Goal: Task Accomplishment & Management: Complete application form

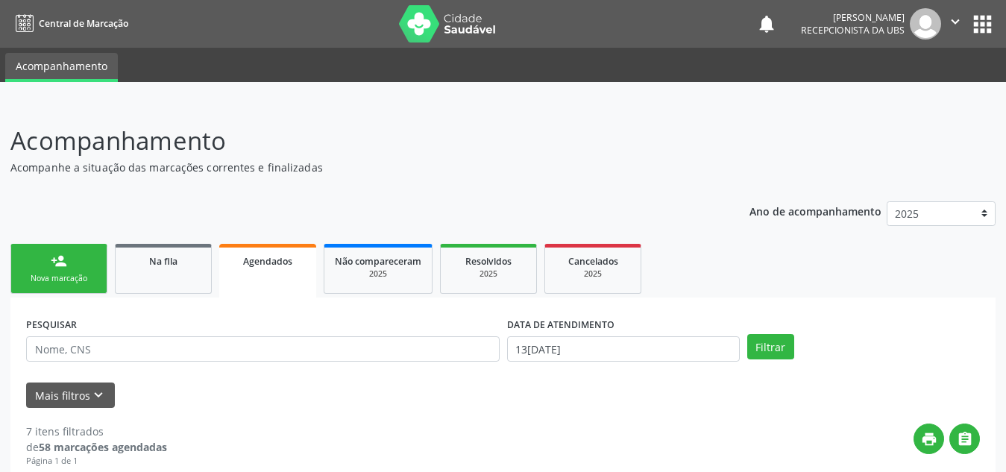
click at [163, 268] on link "Na fila" at bounding box center [163, 269] width 97 height 50
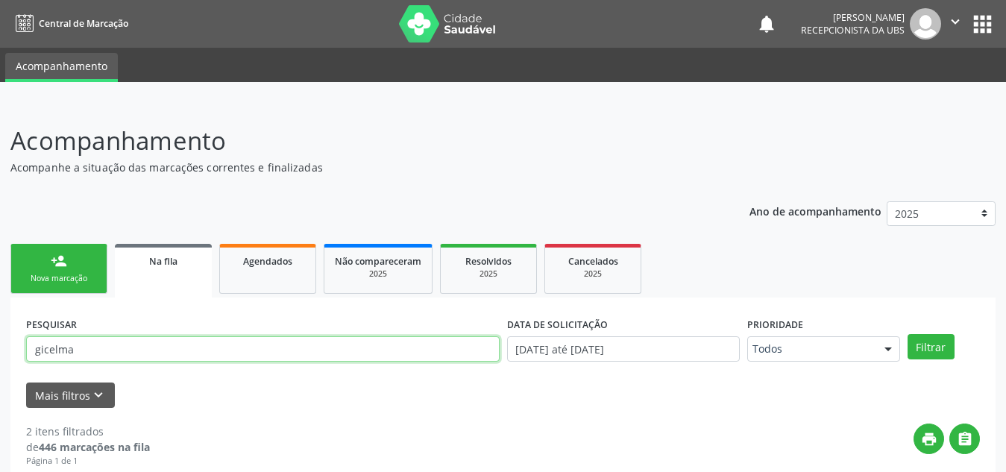
drag, startPoint x: 107, startPoint y: 352, endPoint x: 0, endPoint y: 354, distance: 106.7
click at [0, 354] on div "Acompanhamento Acompanhe a situação das marcações correntes e finalizadas Relat…" at bounding box center [503, 431] width 1006 height 657
type input "[PERSON_NAME]"
click at [908, 334] on button "Filtrar" at bounding box center [931, 346] width 47 height 25
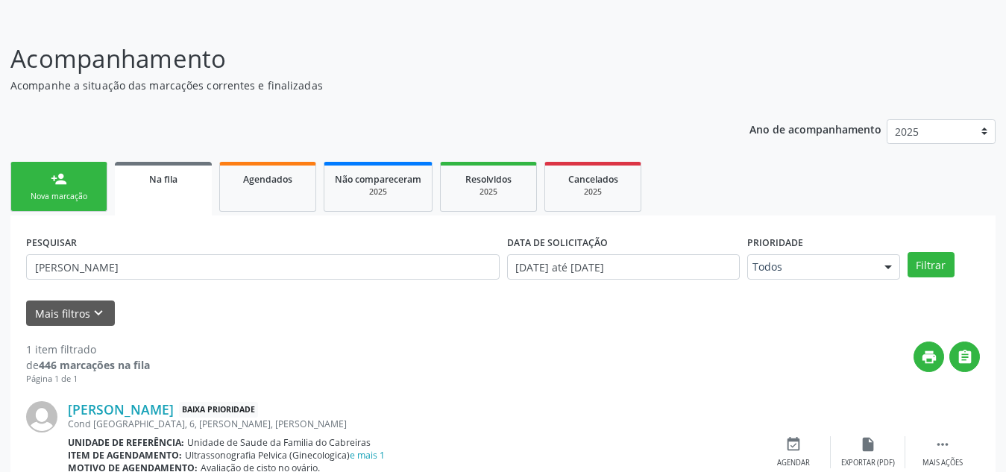
scroll to position [154, 0]
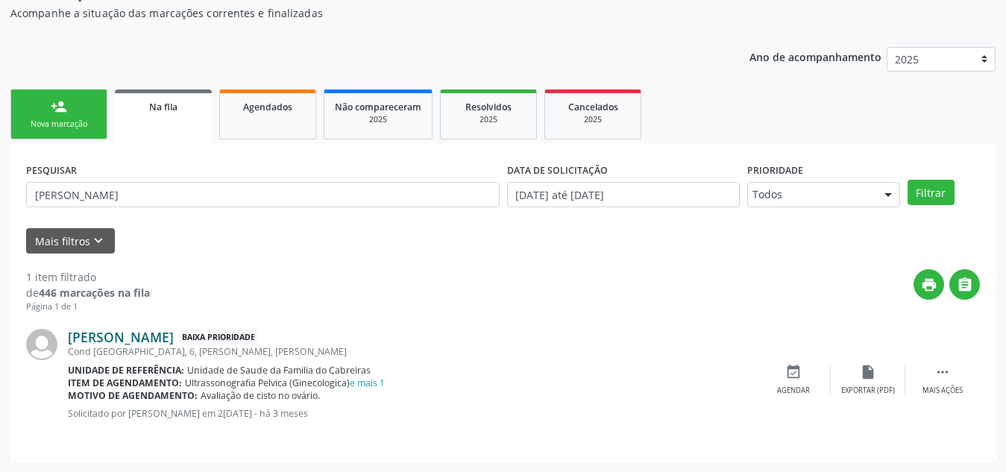
click at [116, 338] on link "[PERSON_NAME]" at bounding box center [121, 337] width 106 height 16
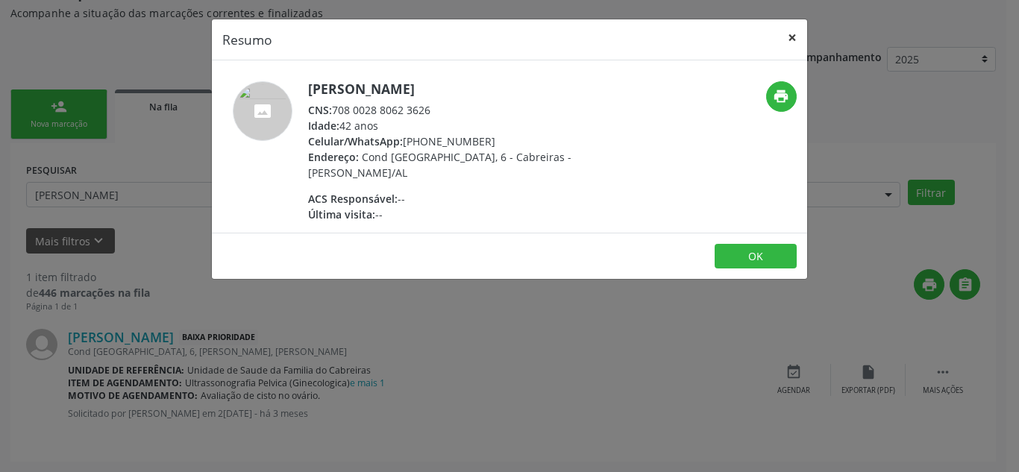
click at [790, 44] on button "×" at bounding box center [792, 37] width 30 height 37
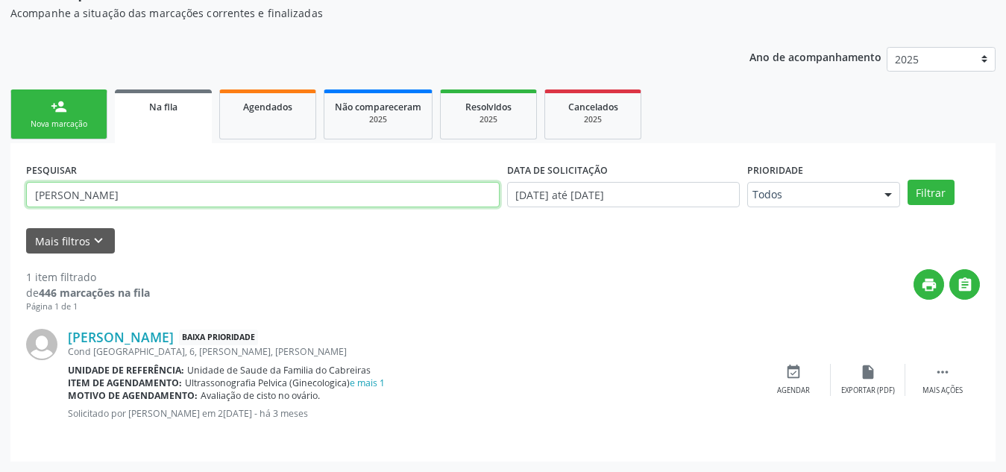
drag, startPoint x: 162, startPoint y: 186, endPoint x: 0, endPoint y: 185, distance: 161.8
click at [0, 185] on div "Acompanhamento Acompanhe a situação das marcações correntes e finalizadas Relat…" at bounding box center [503, 211] width 1006 height 524
type input "[PERSON_NAME]"
click at [908, 180] on button "Filtrar" at bounding box center [931, 192] width 47 height 25
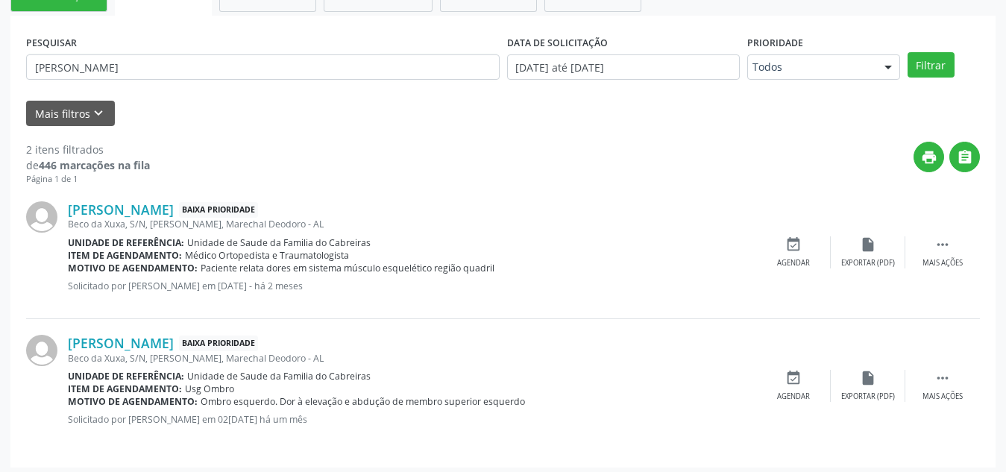
scroll to position [288, 0]
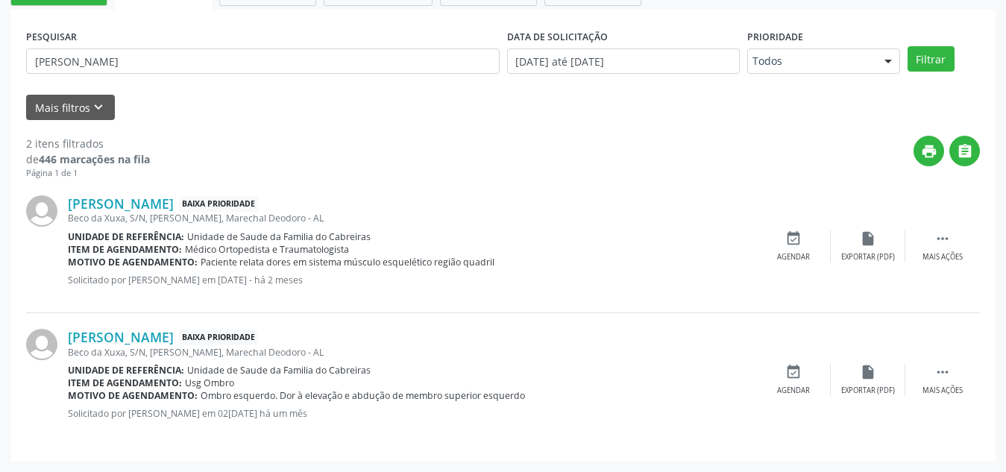
click at [412, 162] on div "print " at bounding box center [565, 158] width 830 height 44
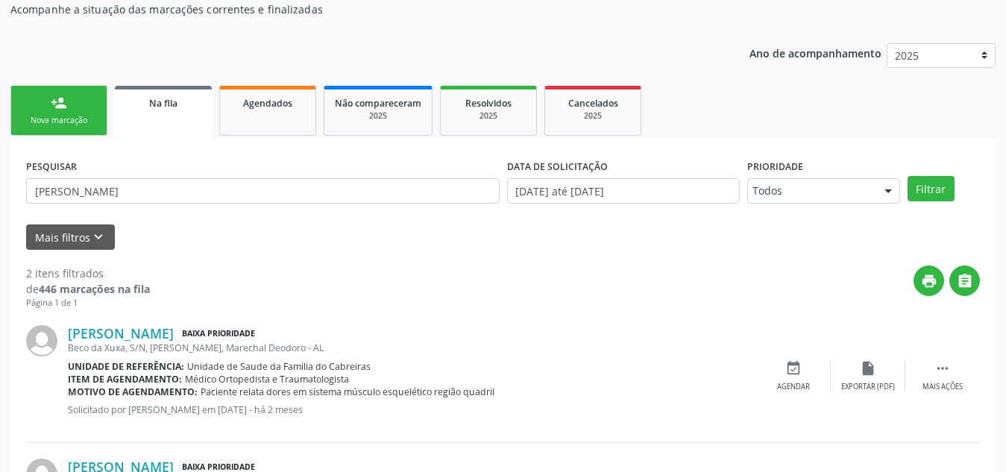
scroll to position [157, 0]
click at [56, 119] on div "Nova marcação" at bounding box center [59, 121] width 75 height 11
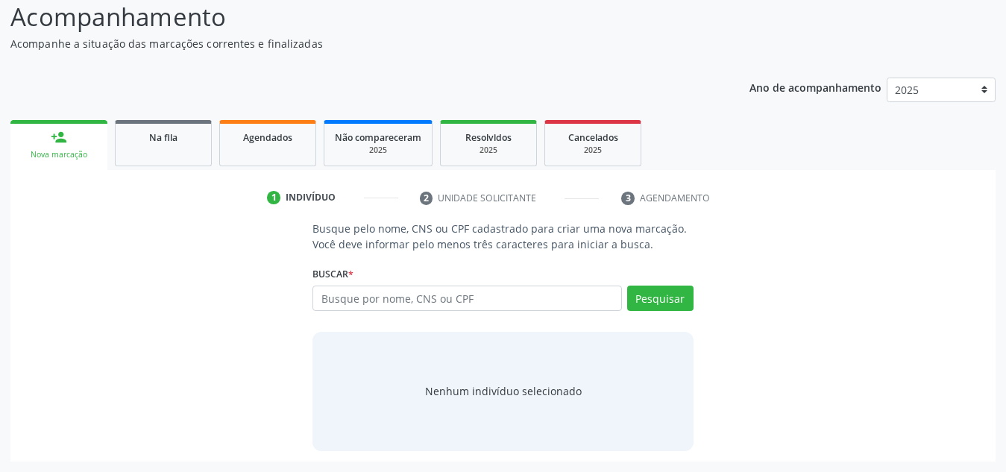
scroll to position [124, 0]
click at [371, 302] on input "text" at bounding box center [468, 298] width 310 height 25
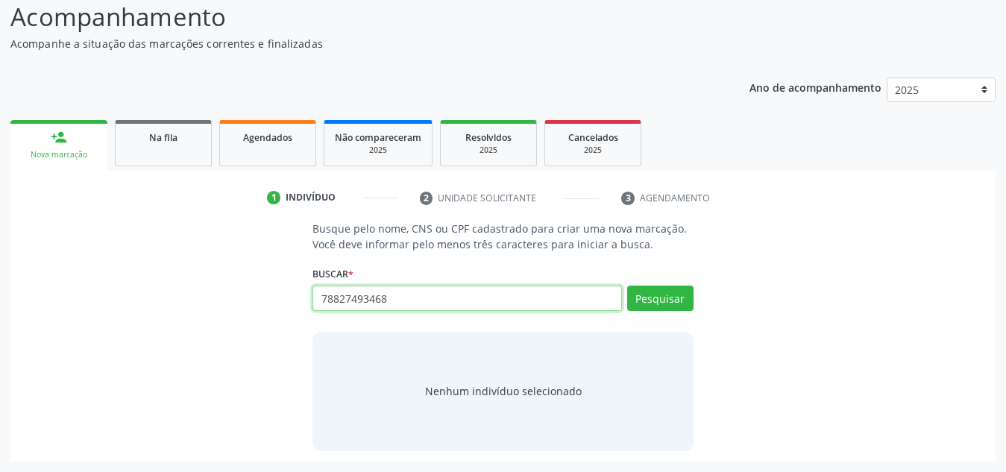
type input "78827493468"
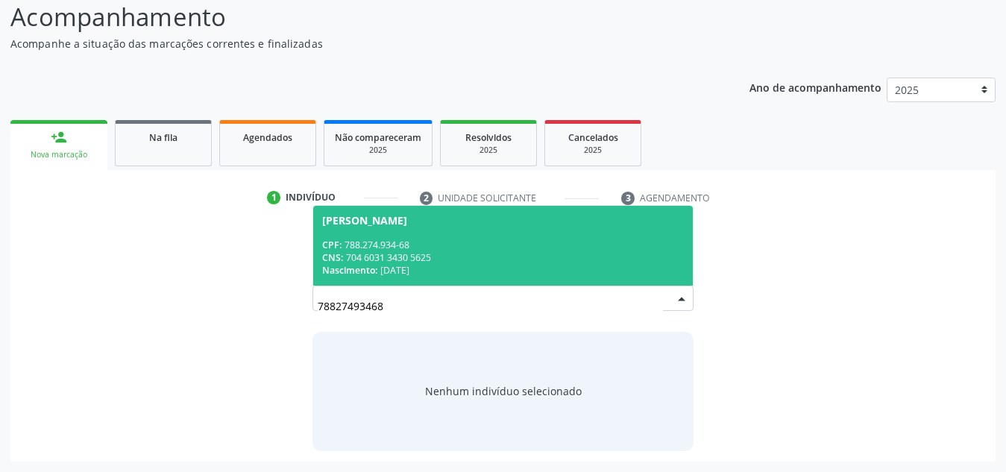
click at [492, 239] on div "CPF: 788.274.934-68" at bounding box center [503, 245] width 362 height 13
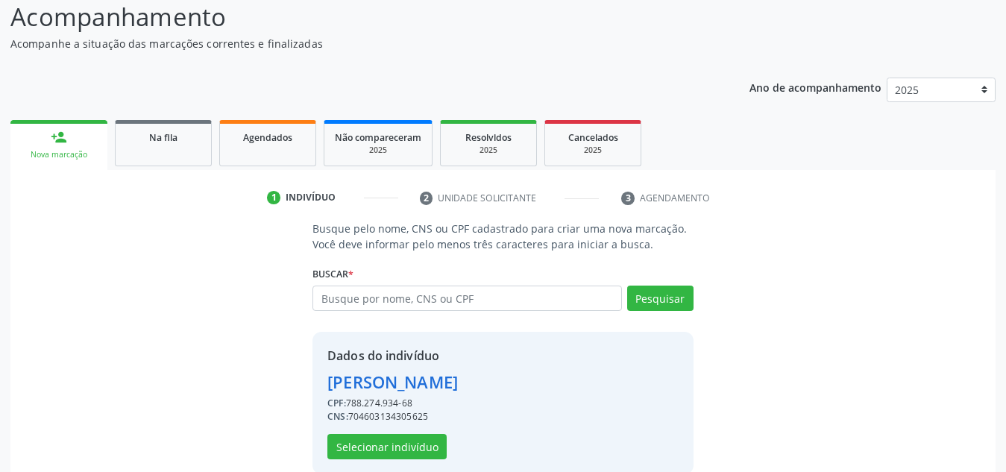
scroll to position [147, 0]
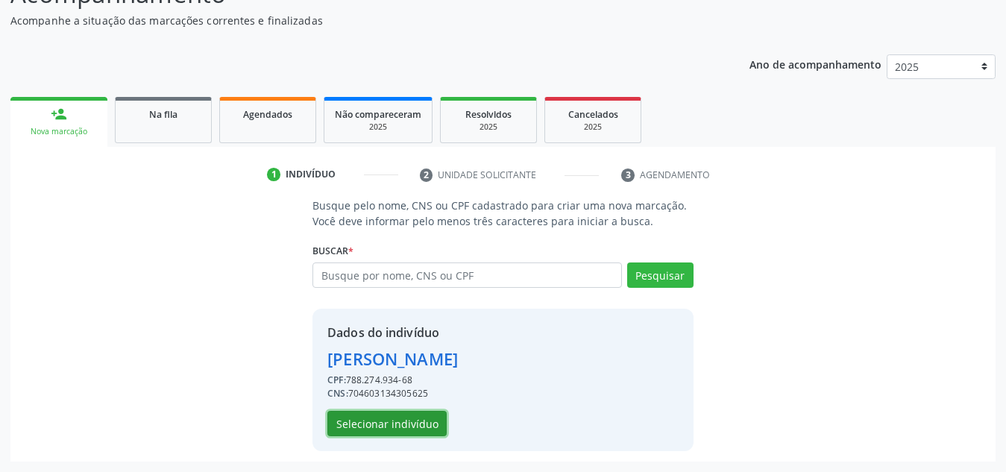
click at [409, 417] on button "Selecionar indivíduo" at bounding box center [386, 423] width 119 height 25
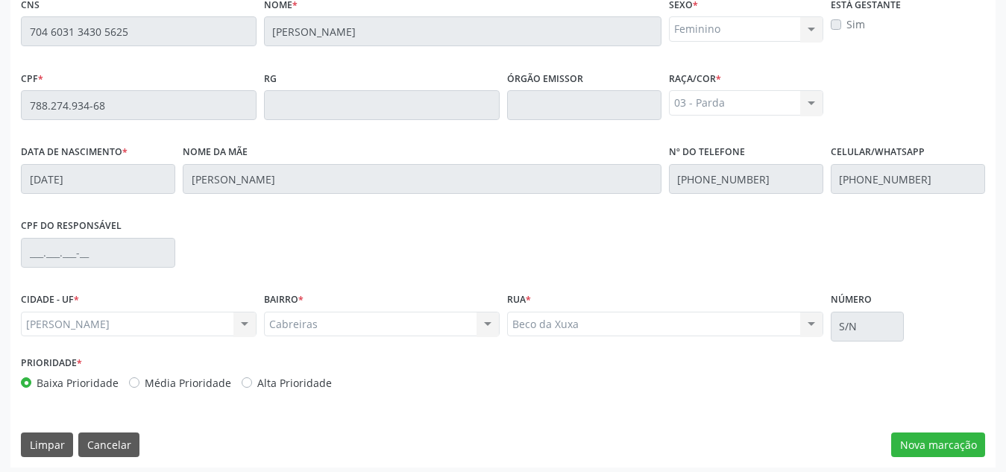
scroll to position [395, 0]
click at [929, 438] on button "Nova marcação" at bounding box center [938, 444] width 94 height 25
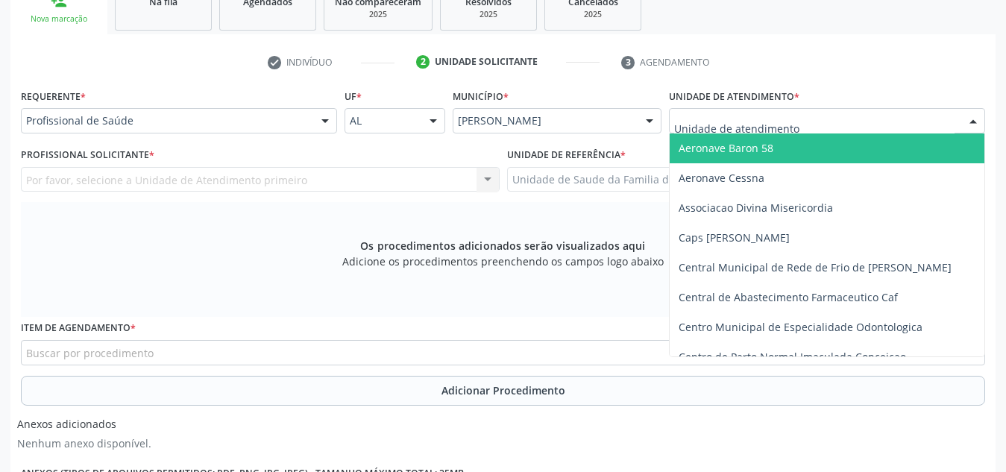
scroll to position [259, 0]
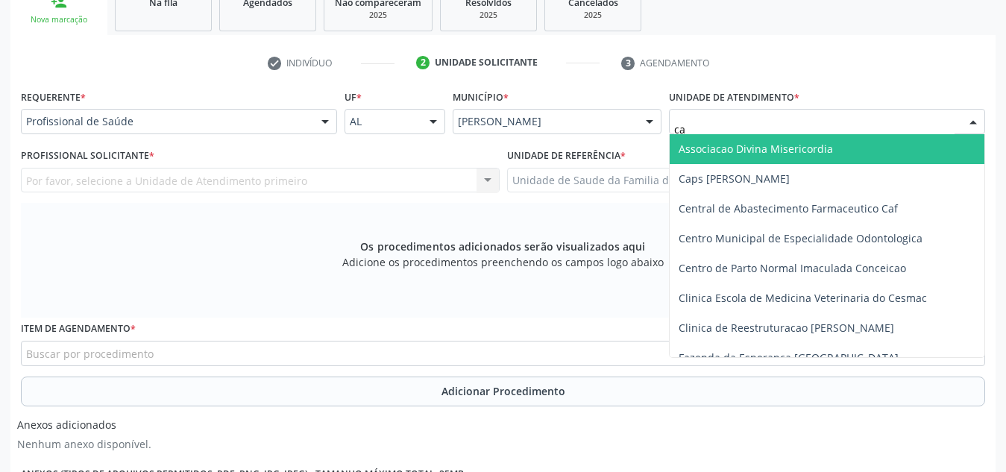
type input "cab"
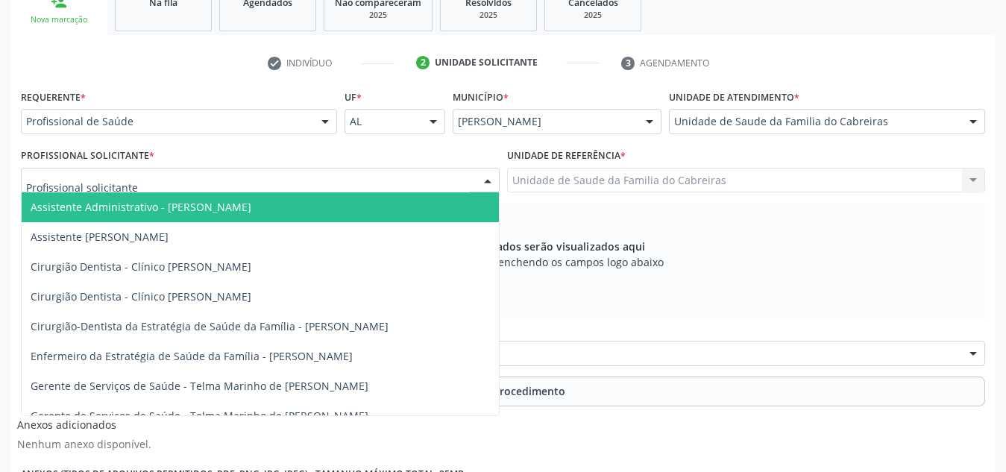
click at [436, 183] on div at bounding box center [260, 180] width 479 height 25
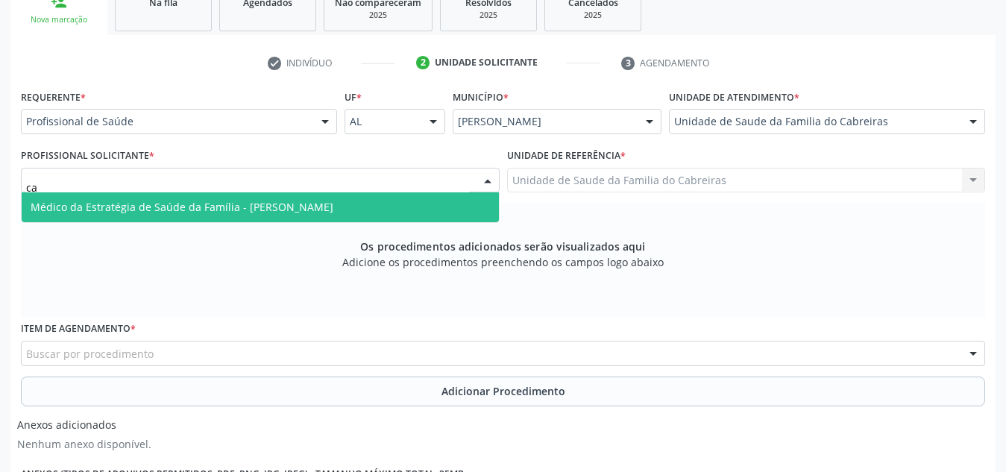
type input "c"
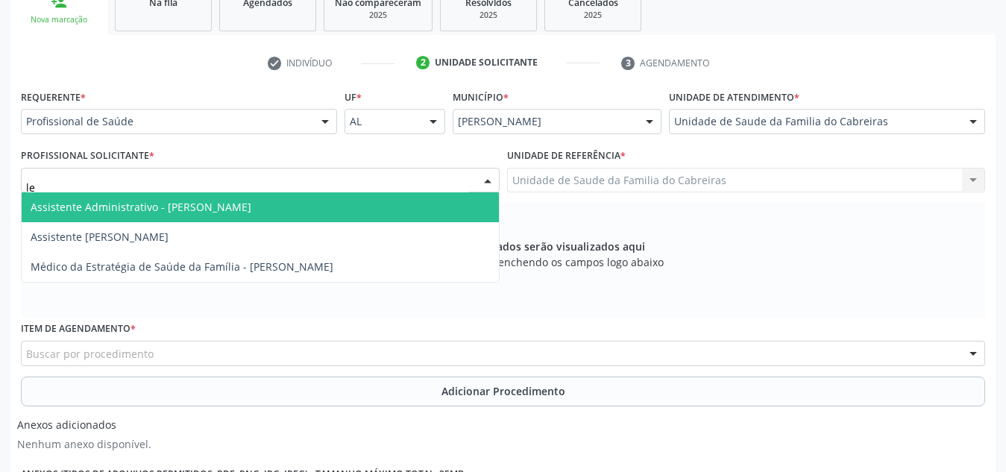
type input "let"
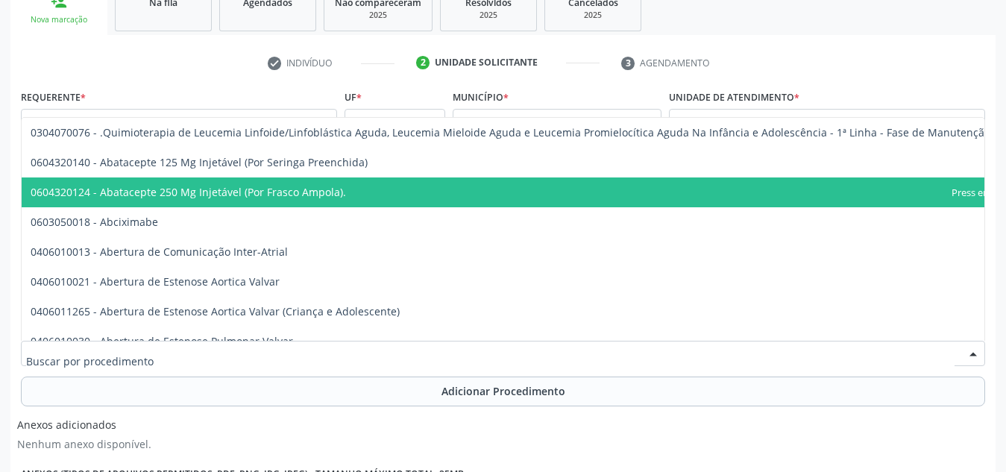
click at [324, 352] on div at bounding box center [503, 353] width 964 height 25
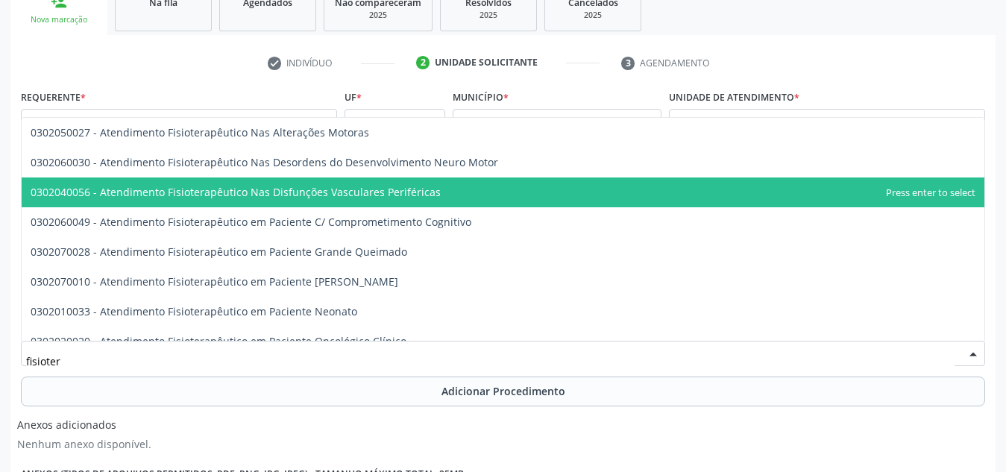
type input "fisiotera"
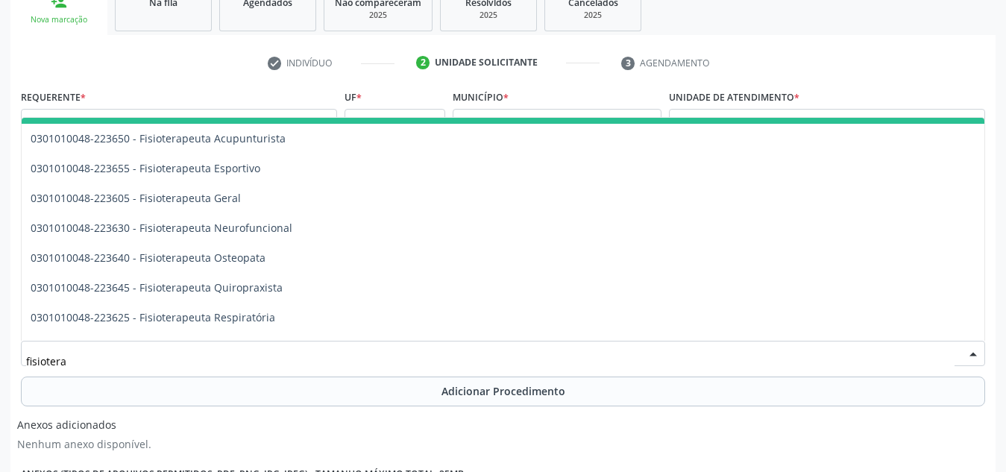
scroll to position [721, 0]
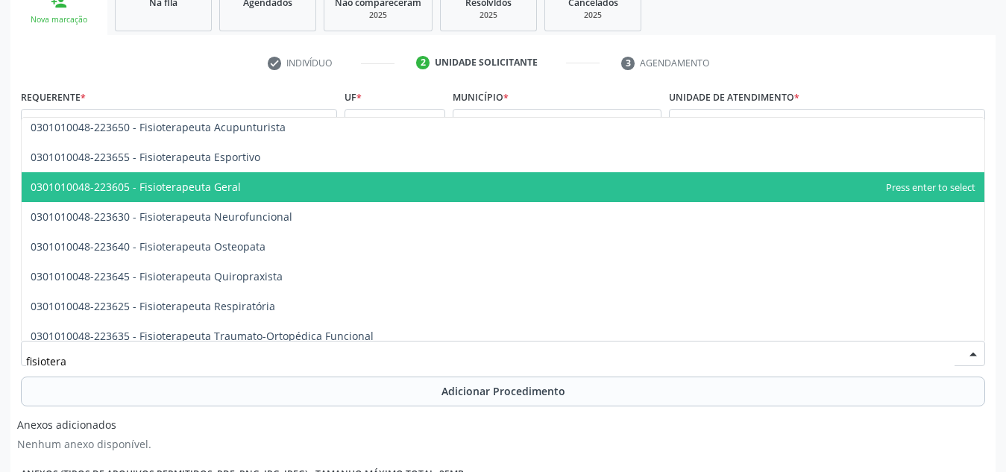
click at [364, 184] on span "0301010048-223605 - Fisioterapeuta Geral" at bounding box center [503, 187] width 963 height 30
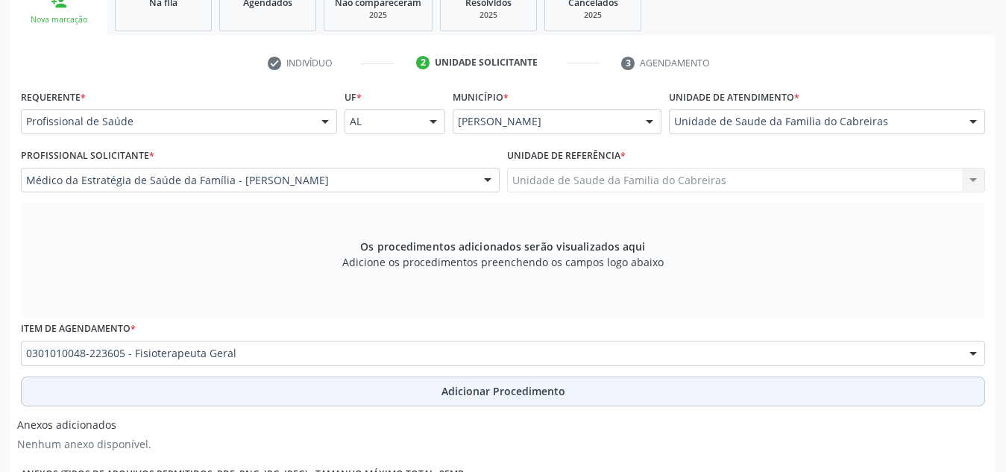
click at [354, 386] on button "Adicionar Procedimento" at bounding box center [503, 392] width 964 height 30
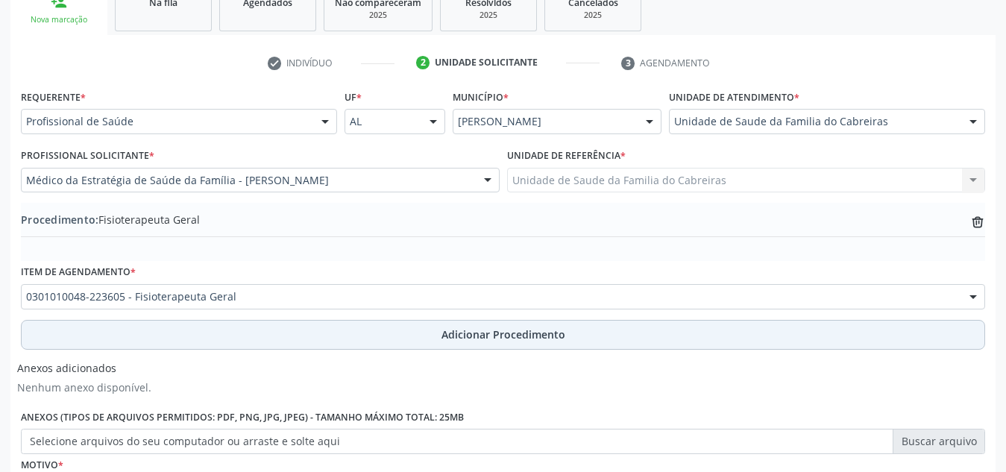
scroll to position [418, 0]
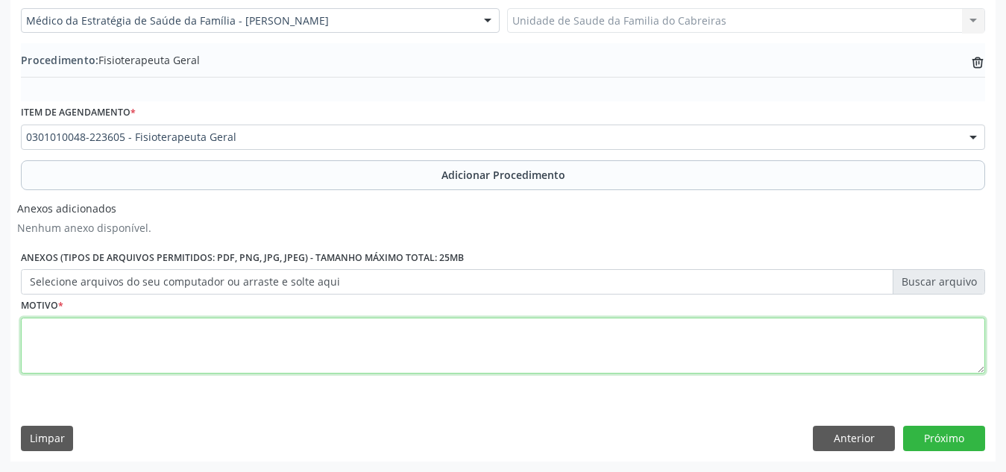
click at [373, 345] on textarea at bounding box center [503, 346] width 964 height 57
type textarea "Tendinite glútea"
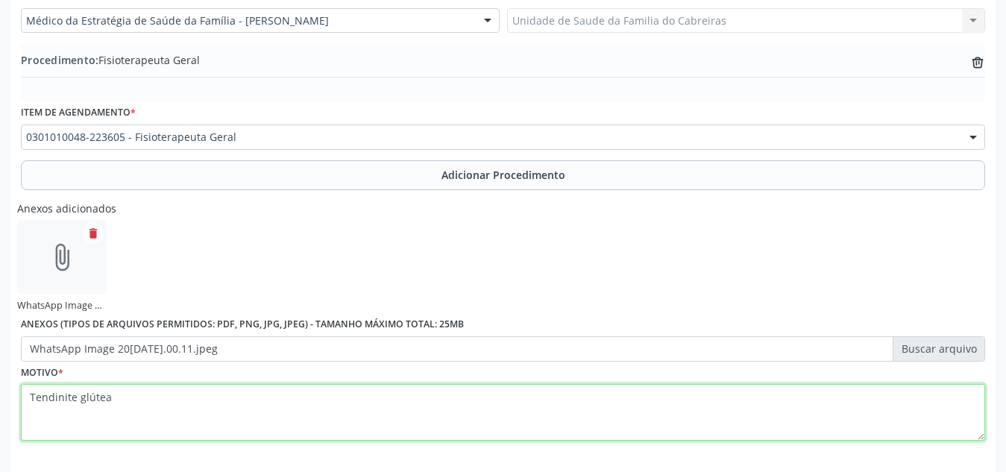
click at [586, 424] on textarea "Tendinite glútea" at bounding box center [503, 412] width 964 height 57
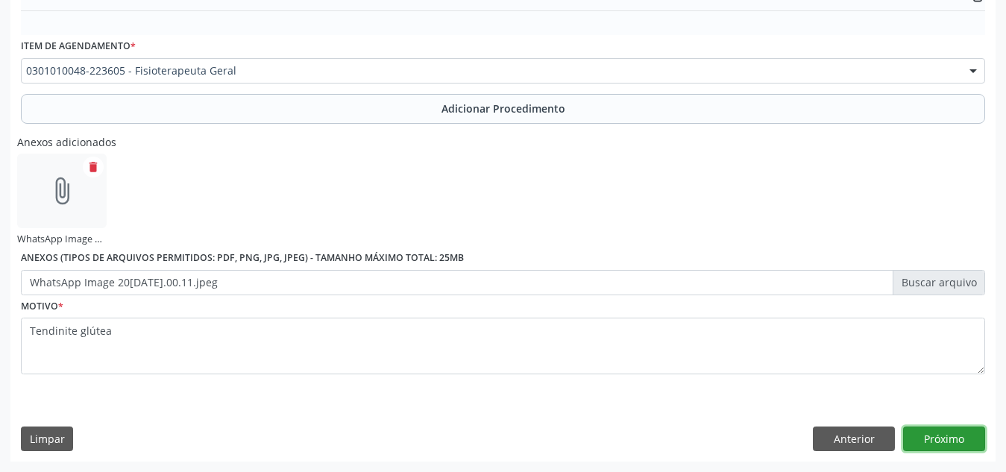
click at [971, 442] on button "Próximo" at bounding box center [944, 439] width 82 height 25
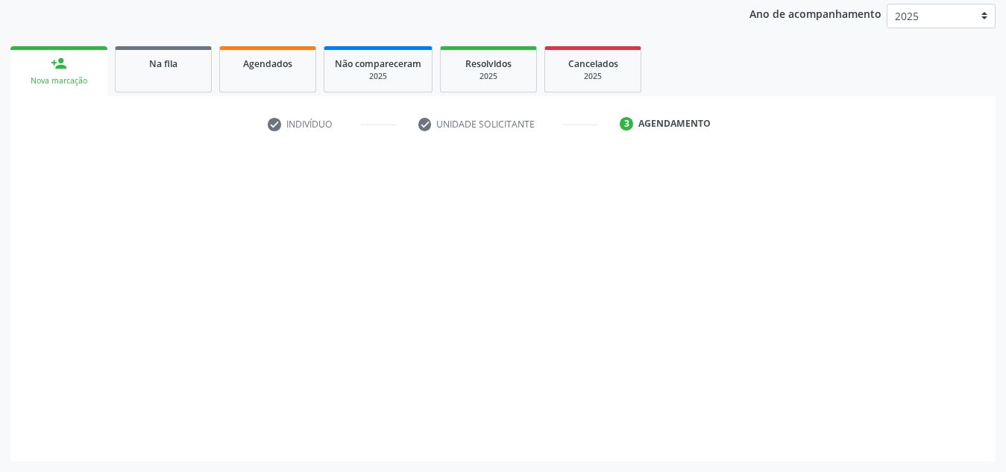
scroll to position [198, 0]
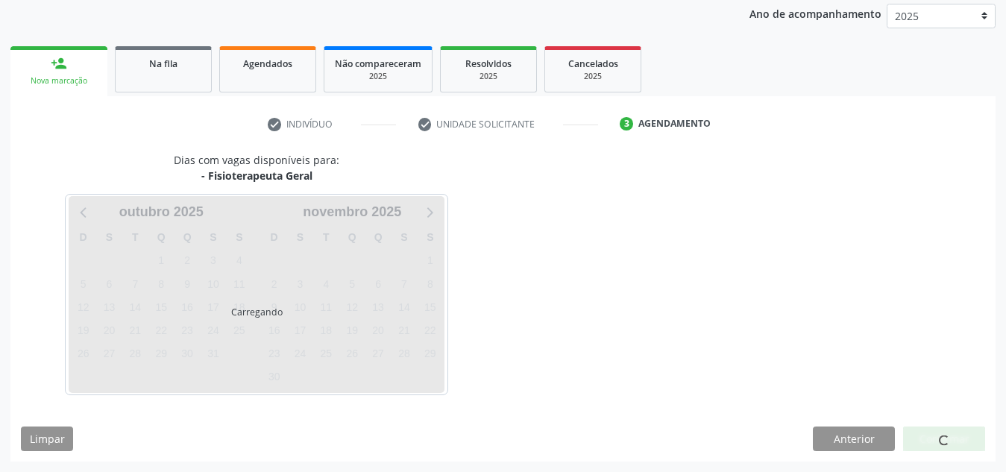
click at [971, 442] on div at bounding box center [944, 439] width 82 height 25
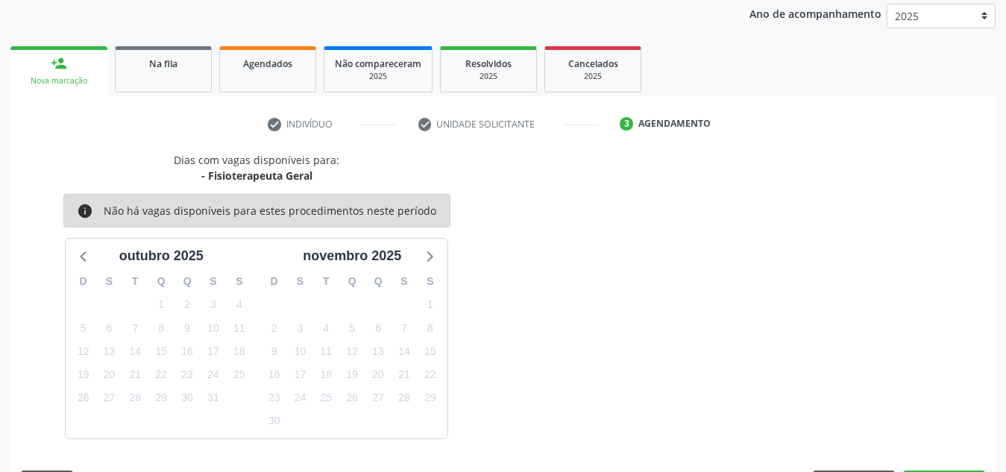
scroll to position [242, 0]
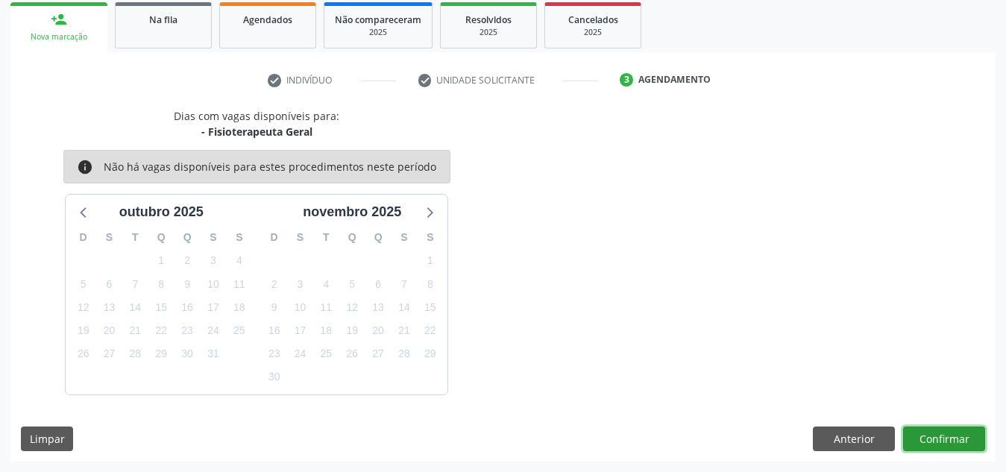
click at [971, 442] on button "Confirmar" at bounding box center [944, 439] width 82 height 25
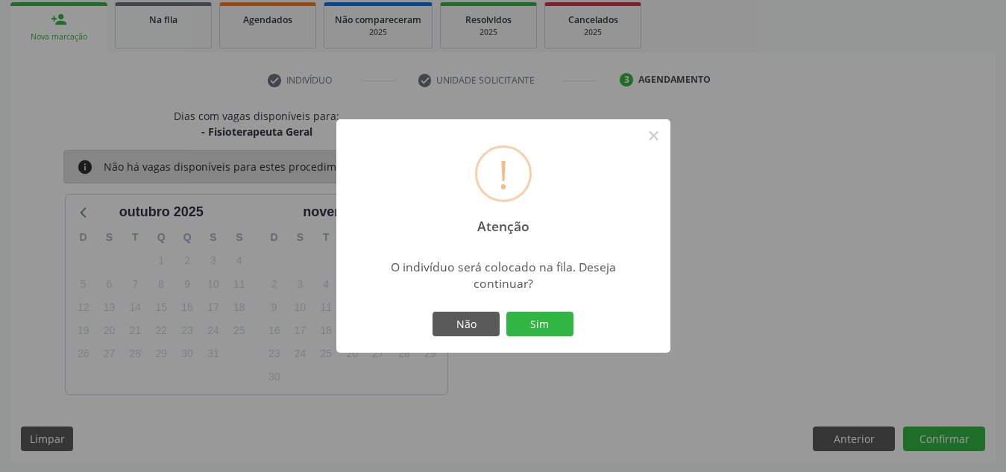
click at [506, 312] on button "Sim" at bounding box center [539, 324] width 67 height 25
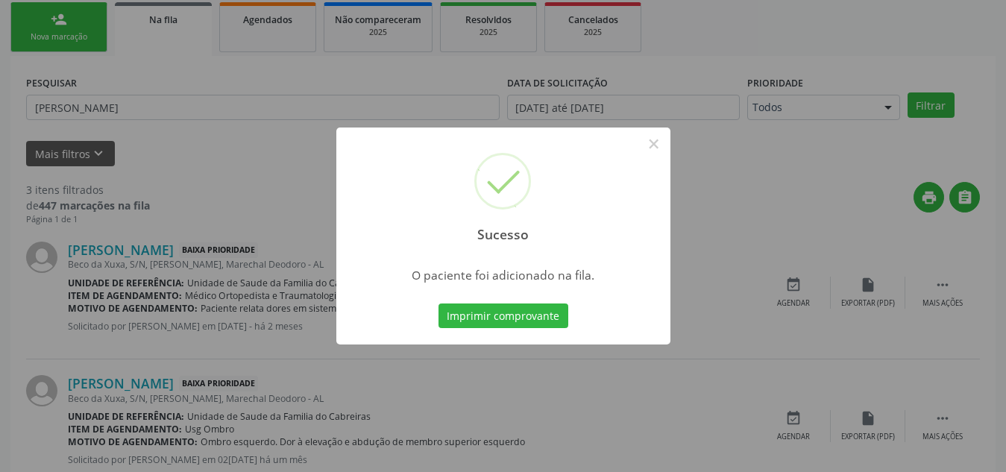
scroll to position [41, 0]
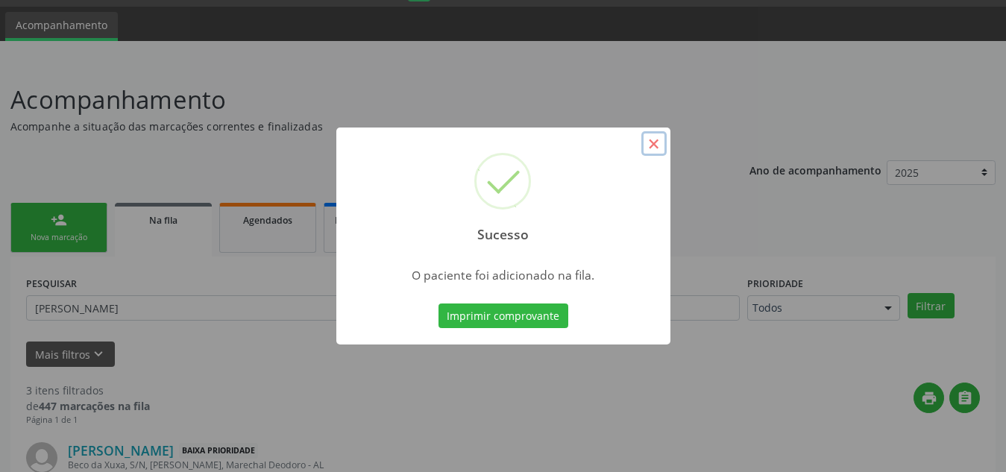
click at [655, 143] on button "×" at bounding box center [653, 143] width 25 height 25
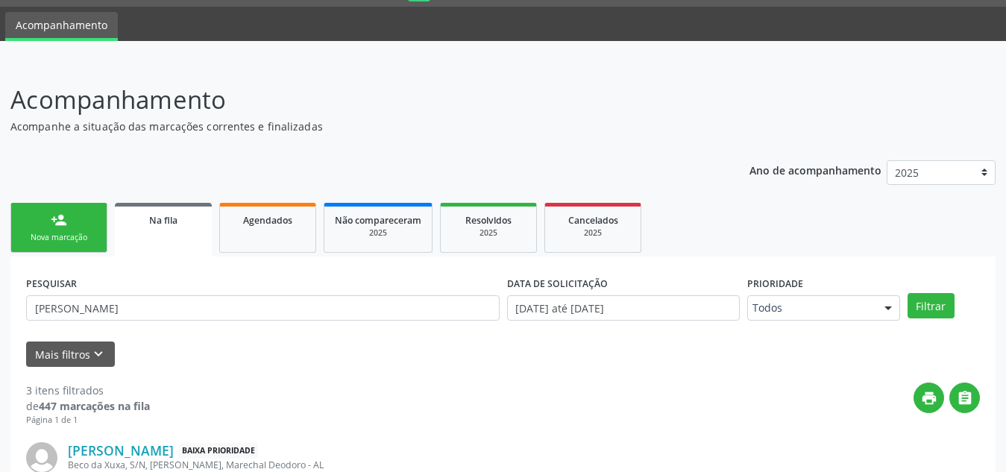
click at [76, 220] on link "person_add Nova marcação" at bounding box center [58, 228] width 97 height 50
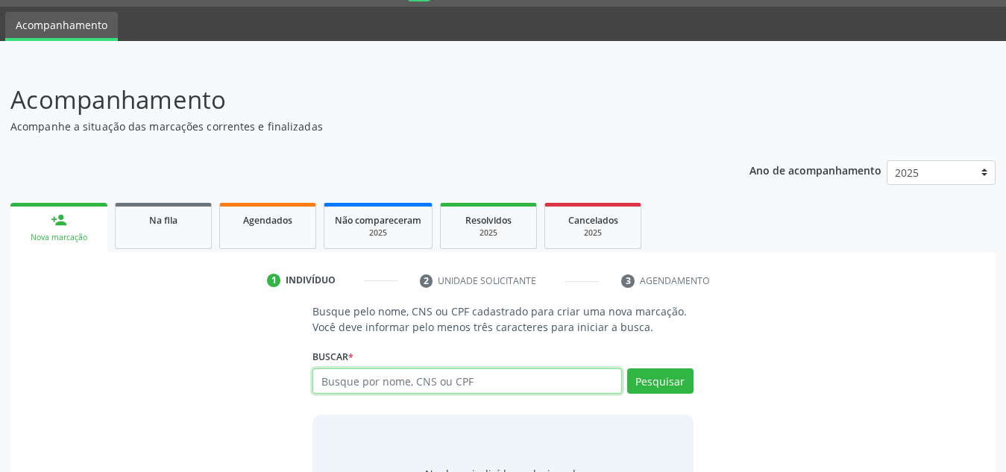
click at [460, 391] on input "text" at bounding box center [468, 380] width 310 height 25
type input "705608491790217"
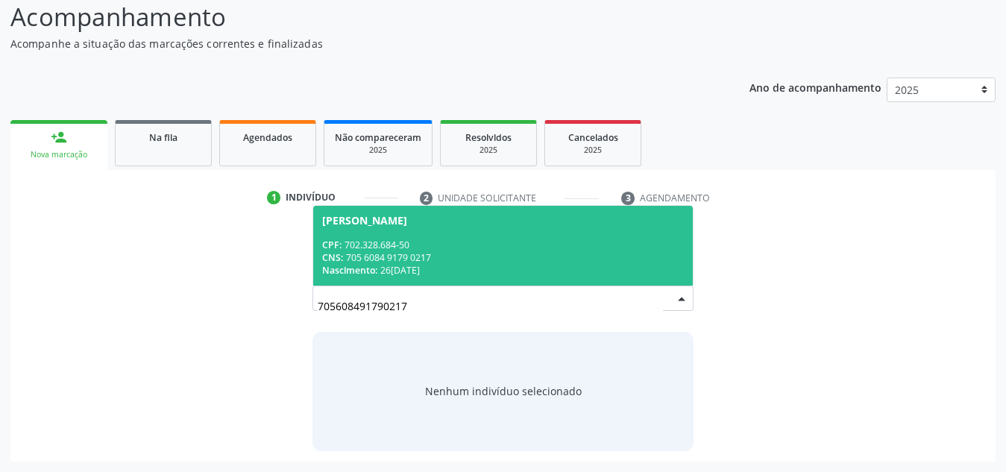
click at [377, 251] on div "CNS: 705 6084 9179 0217" at bounding box center [503, 257] width 362 height 13
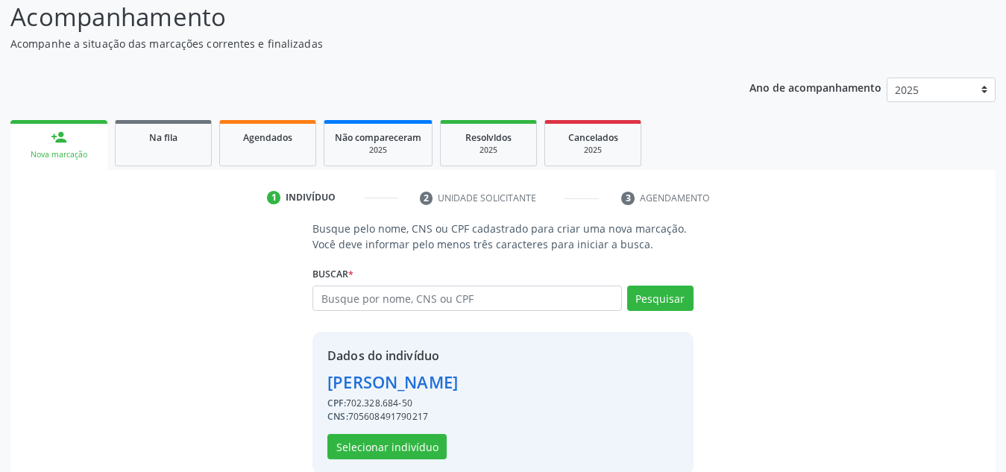
scroll to position [147, 0]
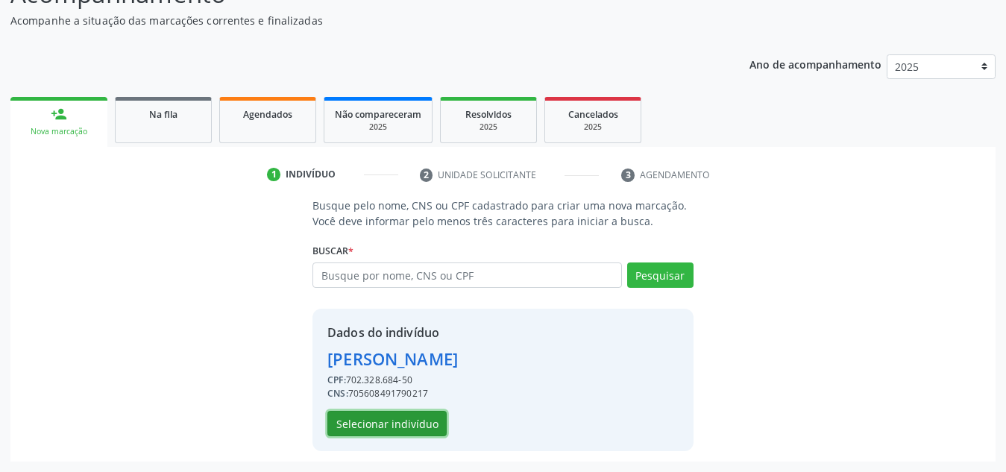
click at [376, 415] on button "Selecionar indivíduo" at bounding box center [386, 423] width 119 height 25
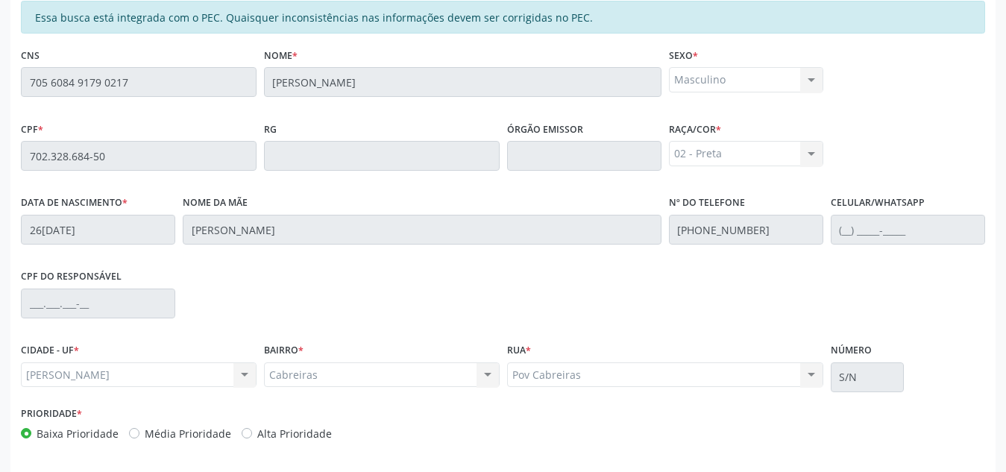
scroll to position [401, 0]
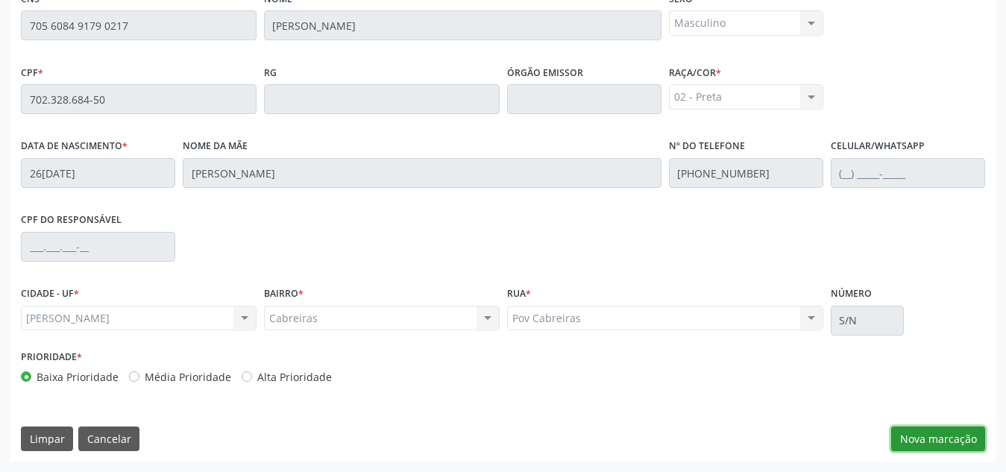
click at [912, 435] on button "Nova marcação" at bounding box center [938, 439] width 94 height 25
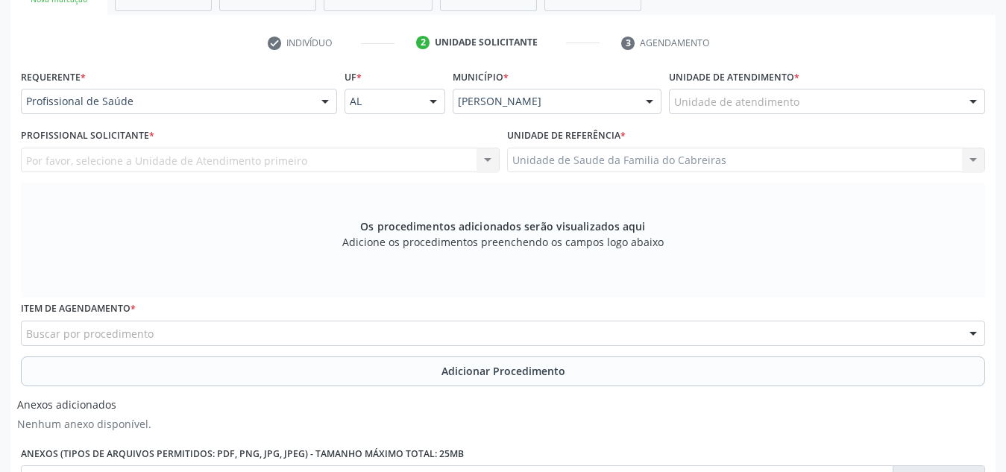
scroll to position [274, 0]
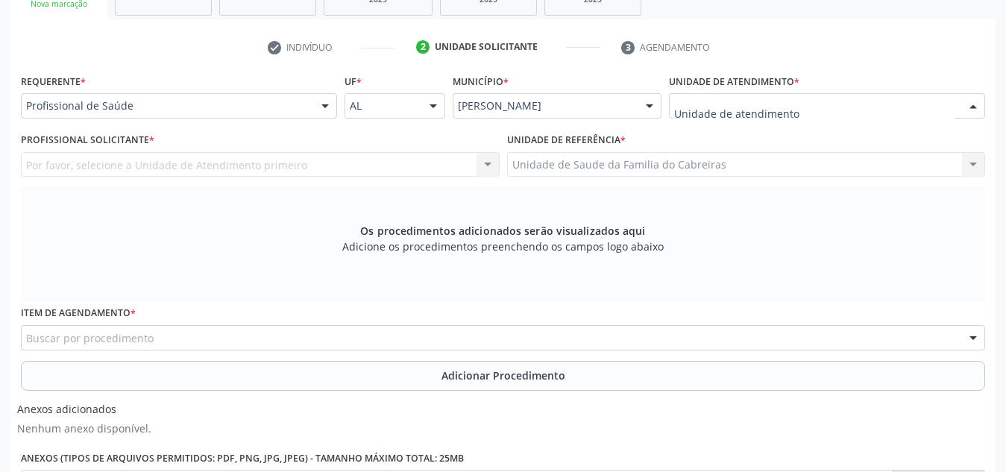
click at [801, 96] on div at bounding box center [827, 105] width 316 height 25
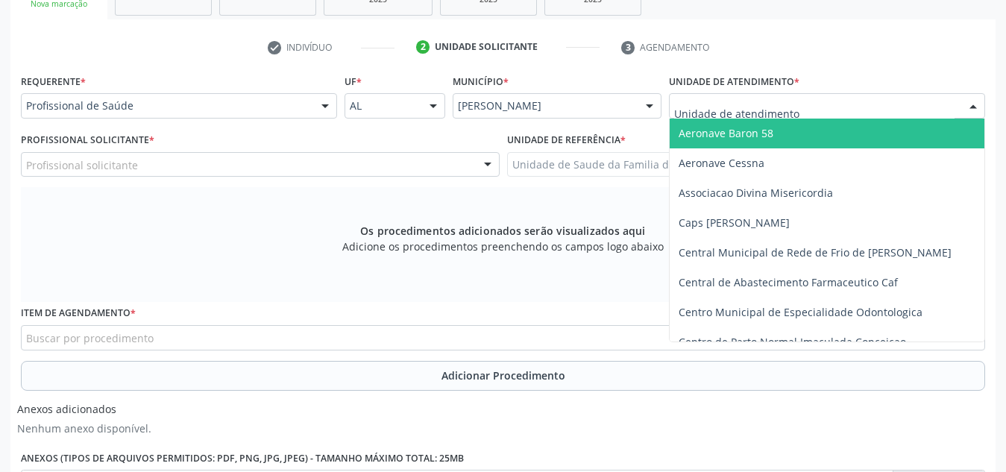
click at [789, 118] on div "Aeronave Baron 58 Aeronave Cessna Associacao Divina Misericordia Caps [PERSON_N…" at bounding box center [827, 105] width 316 height 25
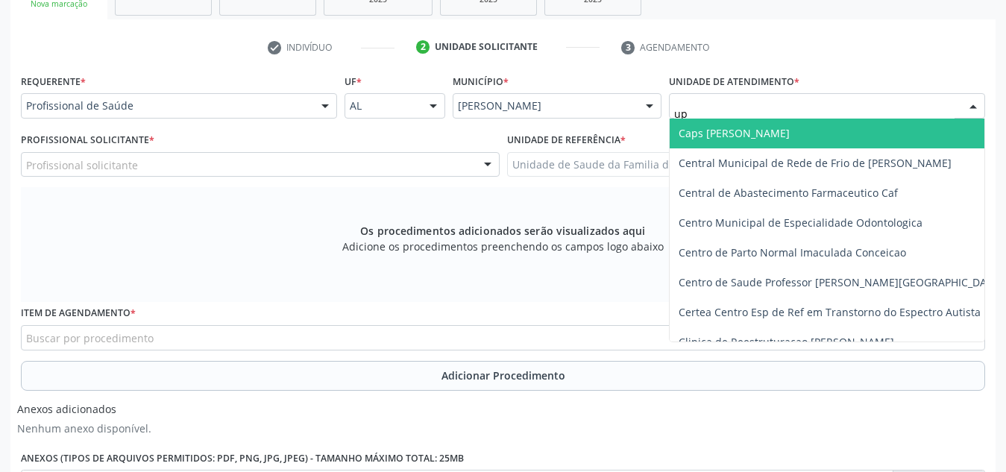
type input "upa"
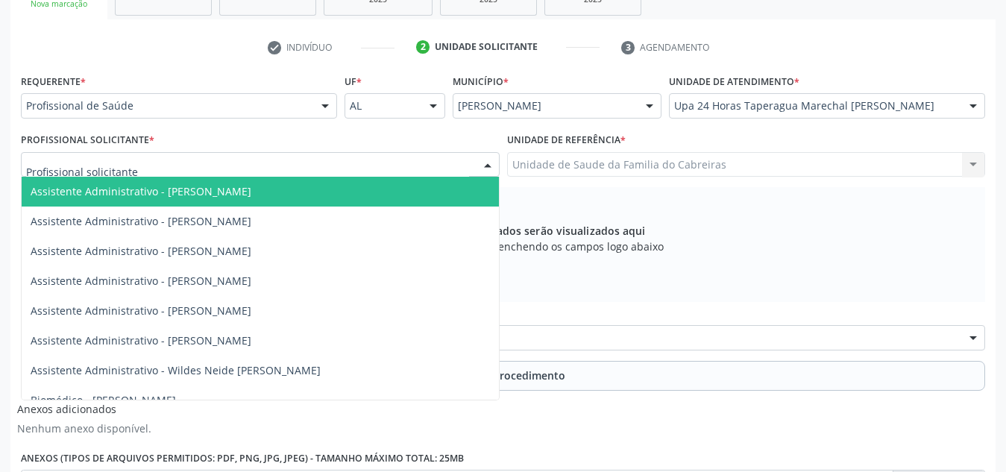
click at [421, 170] on div at bounding box center [260, 164] width 479 height 25
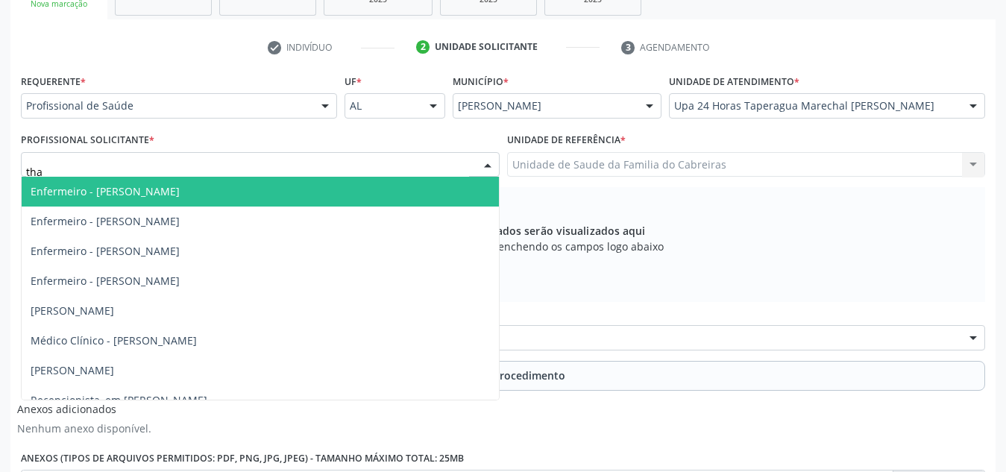
type input "thay"
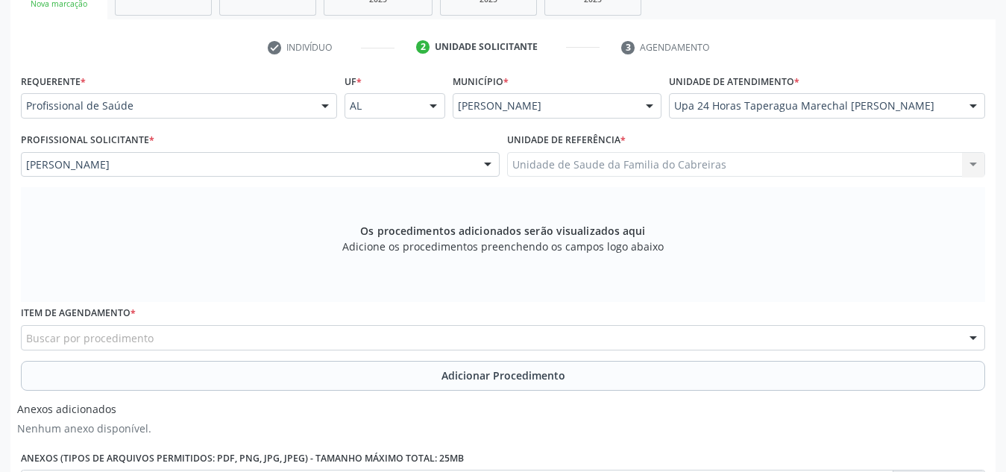
click at [321, 337] on div "Buscar por procedimento" at bounding box center [503, 337] width 964 height 25
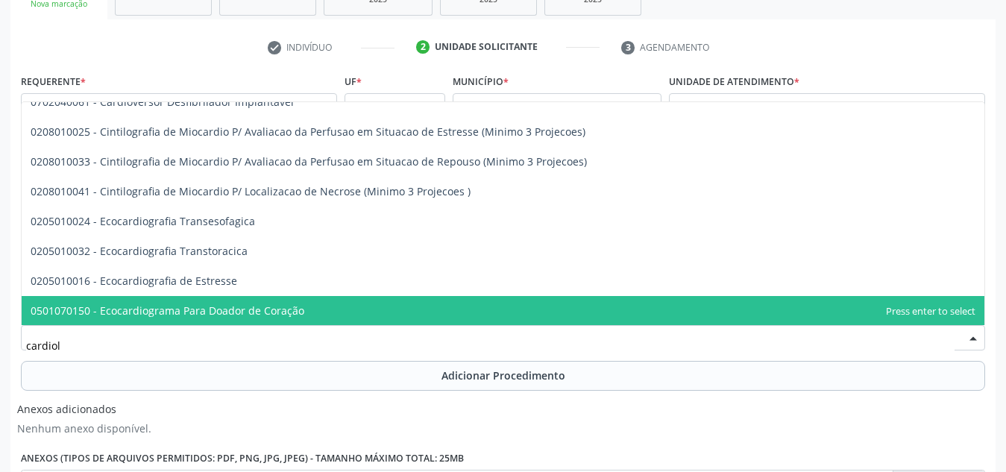
scroll to position [0, 0]
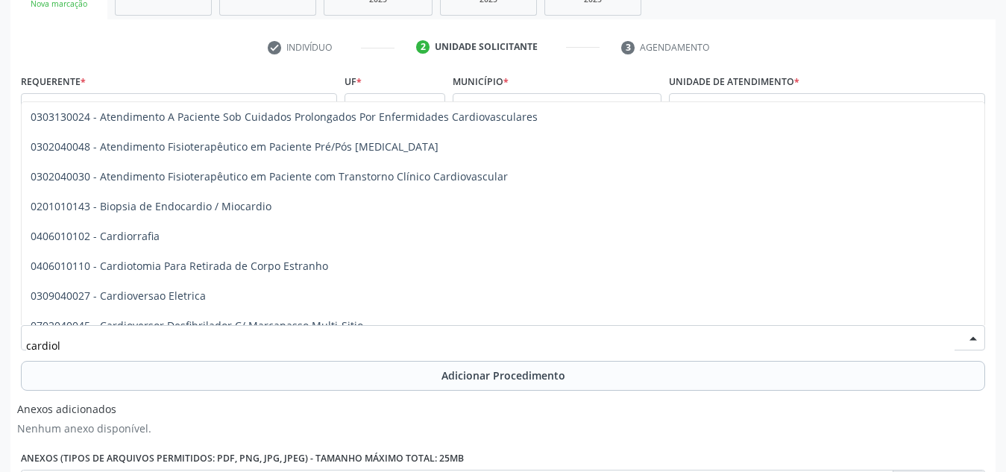
type input "cardiolo"
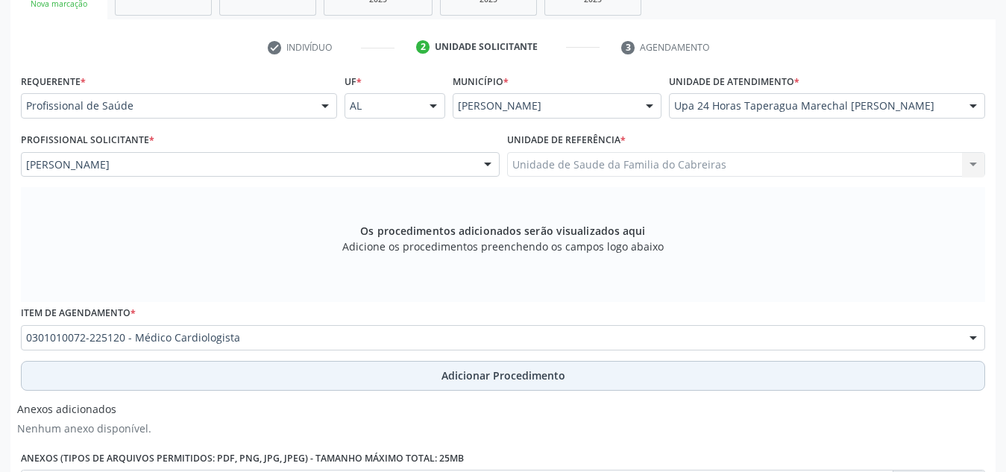
click at [324, 386] on button "Adicionar Procedimento" at bounding box center [503, 376] width 964 height 30
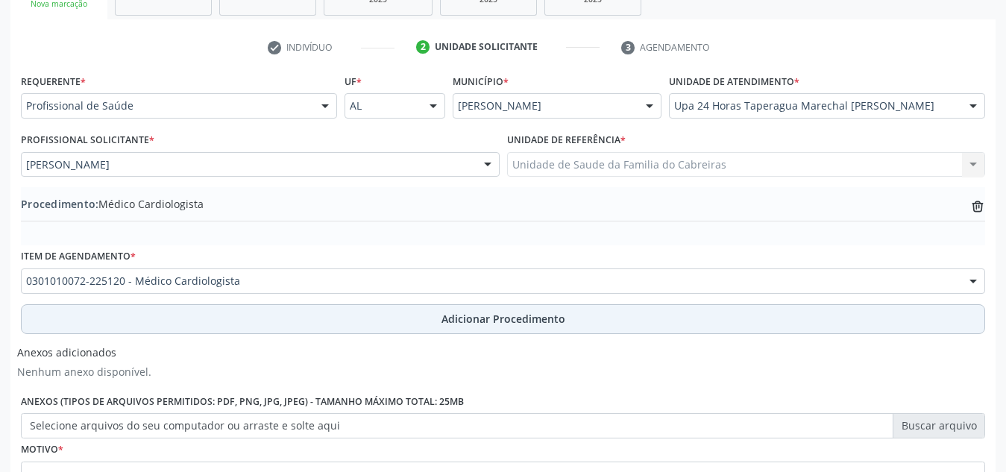
scroll to position [418, 0]
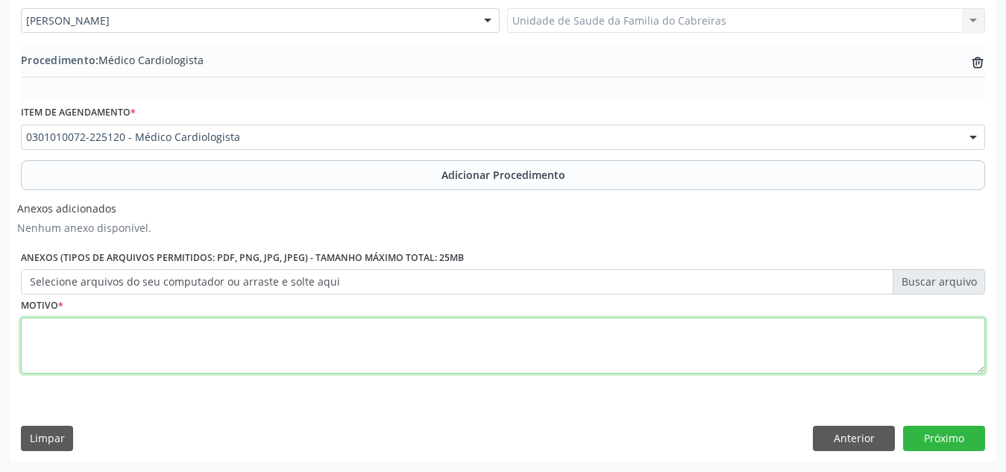
click at [341, 359] on textarea at bounding box center [503, 346] width 964 height 57
type textarea "P"
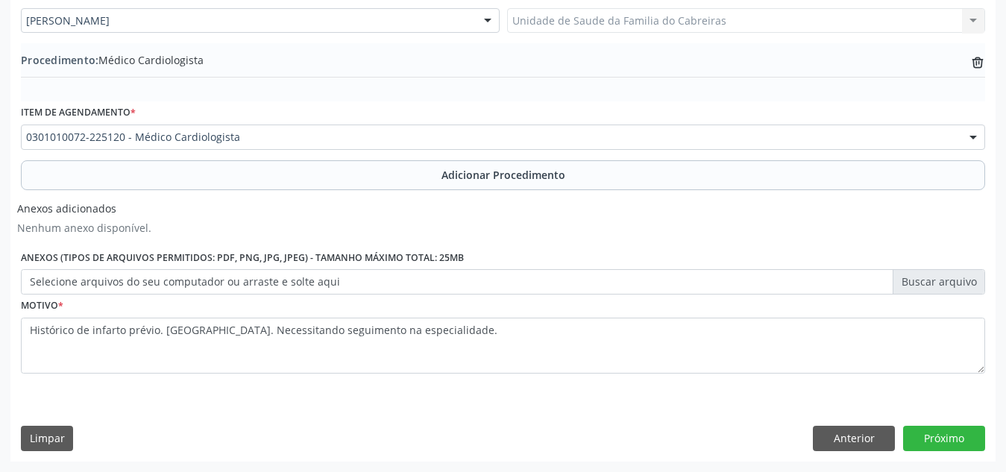
click at [711, 256] on div "Anexos (Tipos de arquivos permitidos: PDF, PNG, JPG, JPEG) - Tamanho máximo tot…" at bounding box center [503, 270] width 972 height 48
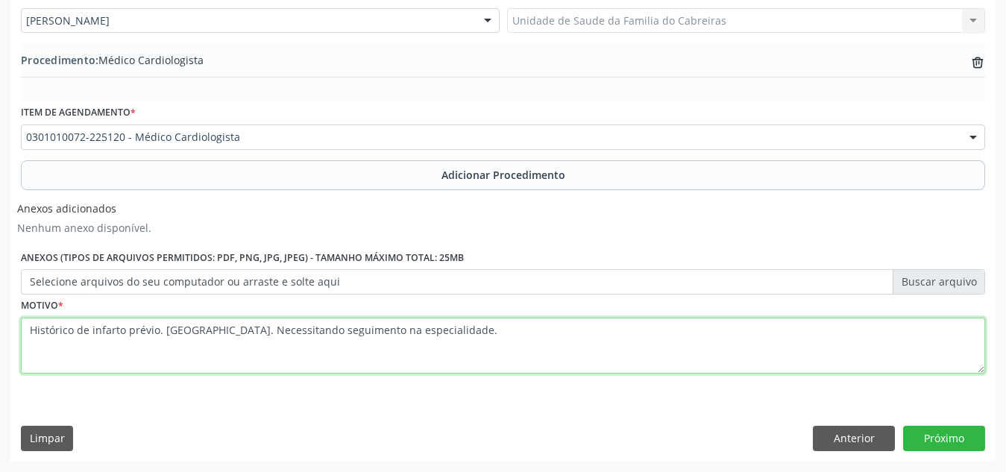
click at [27, 336] on textarea "Histórico de infarto prévio. [GEOGRAPHIC_DATA]. Necessitando seguimento na espe…" at bounding box center [503, 346] width 964 height 57
type textarea "URGÊNCIA. Histórico de infarto prévio. [GEOGRAPHIC_DATA]. Necessitando seguimen…"
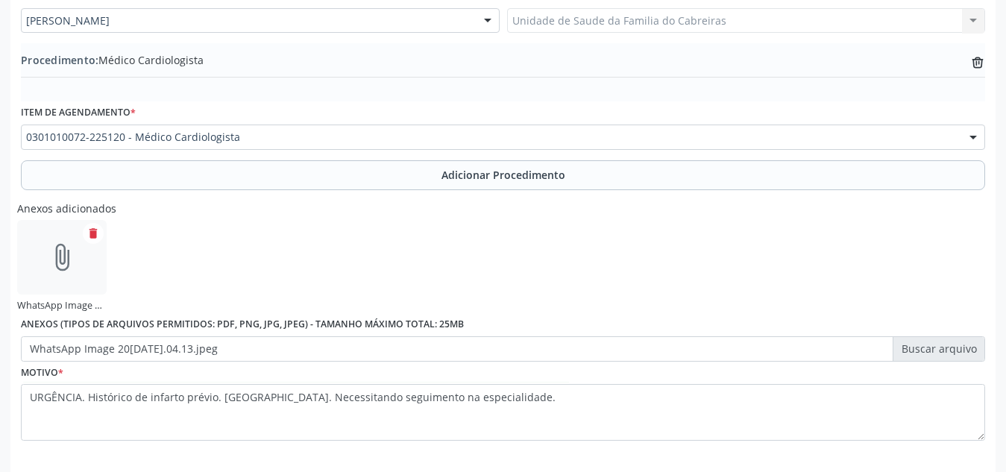
click at [583, 257] on div "Anexos adicionados attach_file WhatsApp Image [DATE] 09.04.13.jpeg delete Anexo…" at bounding box center [503, 278] width 972 height 166
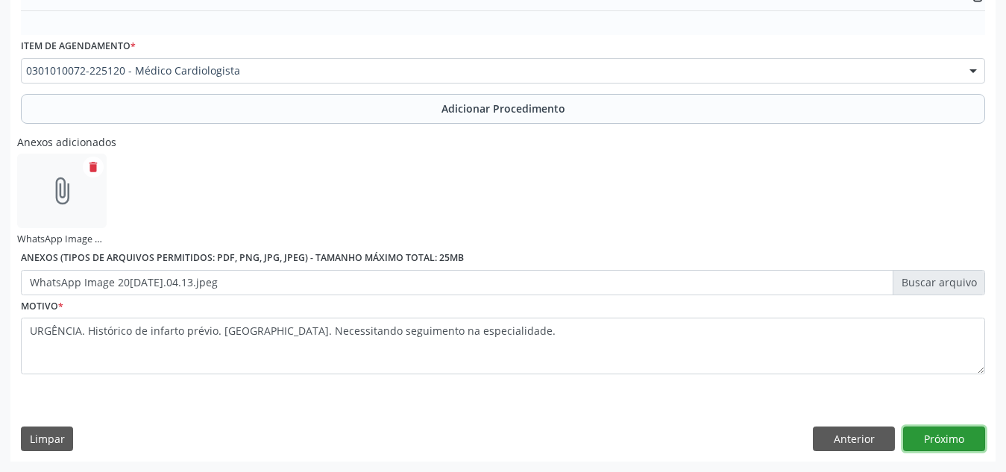
click at [943, 439] on button "Próximo" at bounding box center [944, 439] width 82 height 25
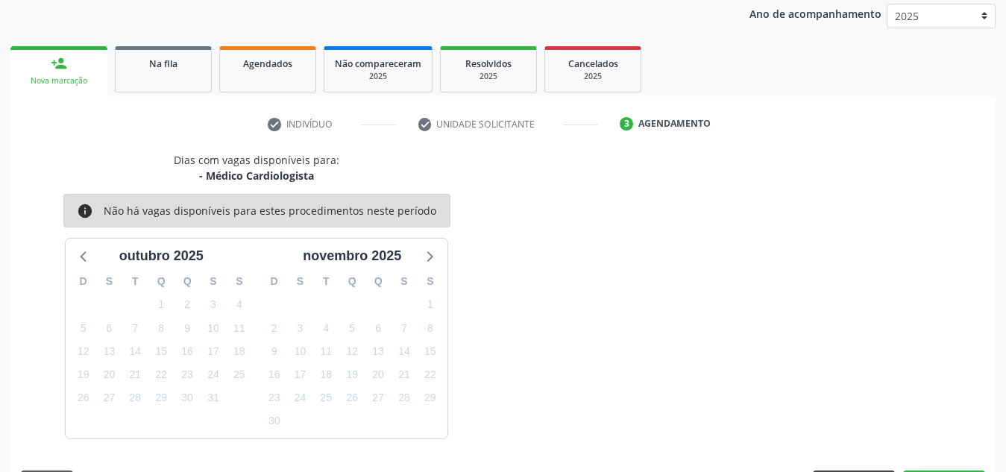
scroll to position [242, 0]
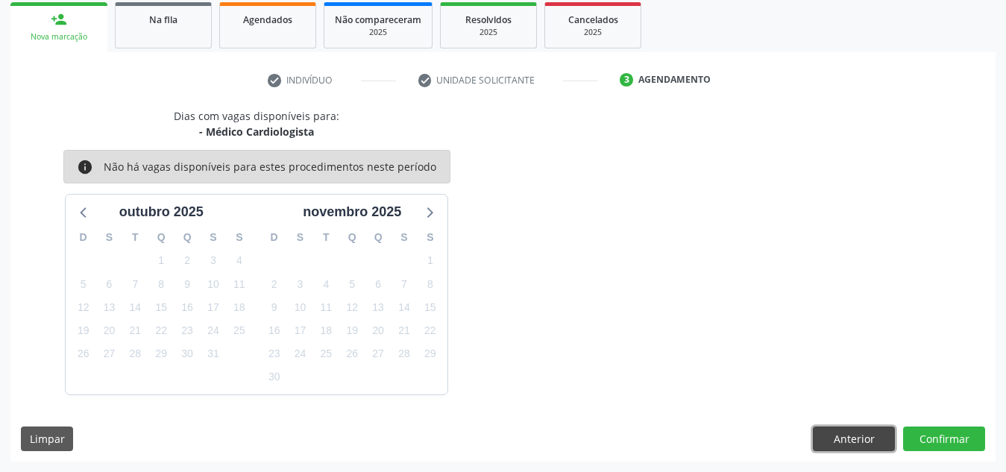
click at [855, 447] on button "Anterior" at bounding box center [854, 439] width 82 height 25
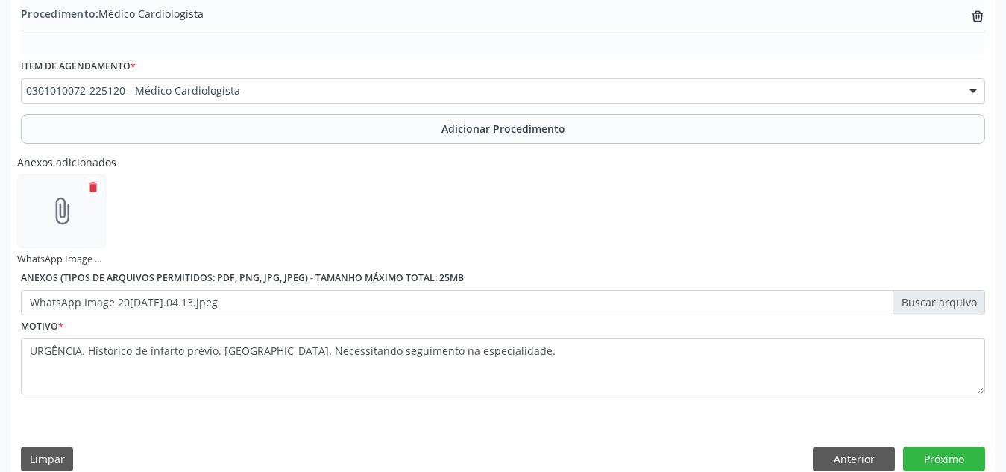
scroll to position [485, 0]
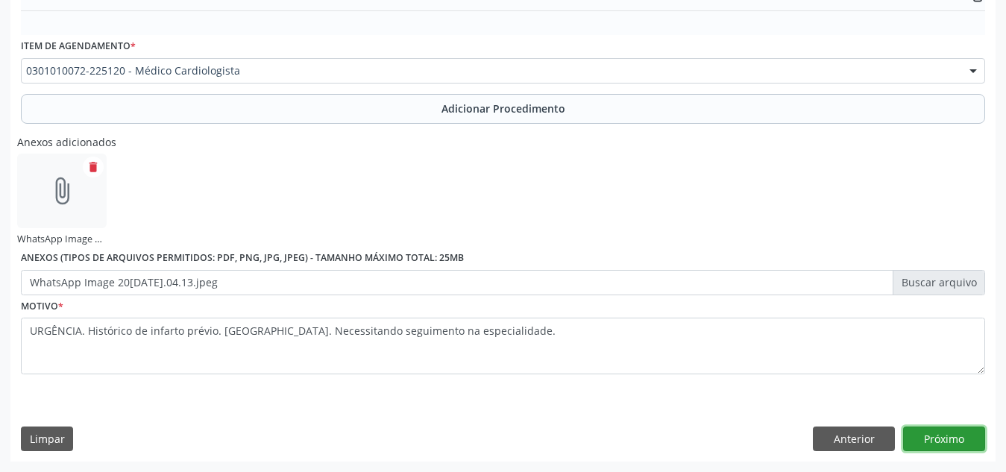
click at [965, 444] on button "Próximo" at bounding box center [944, 439] width 82 height 25
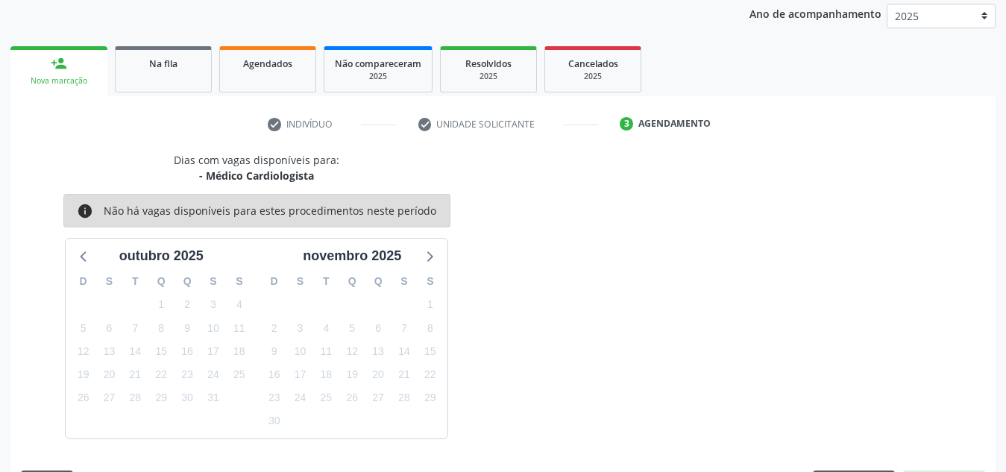
scroll to position [242, 0]
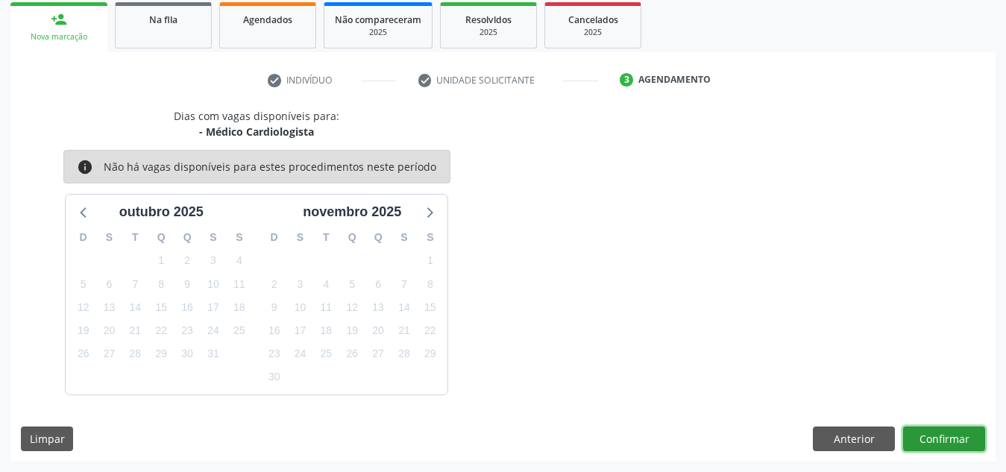
click at [957, 442] on button "Confirmar" at bounding box center [944, 439] width 82 height 25
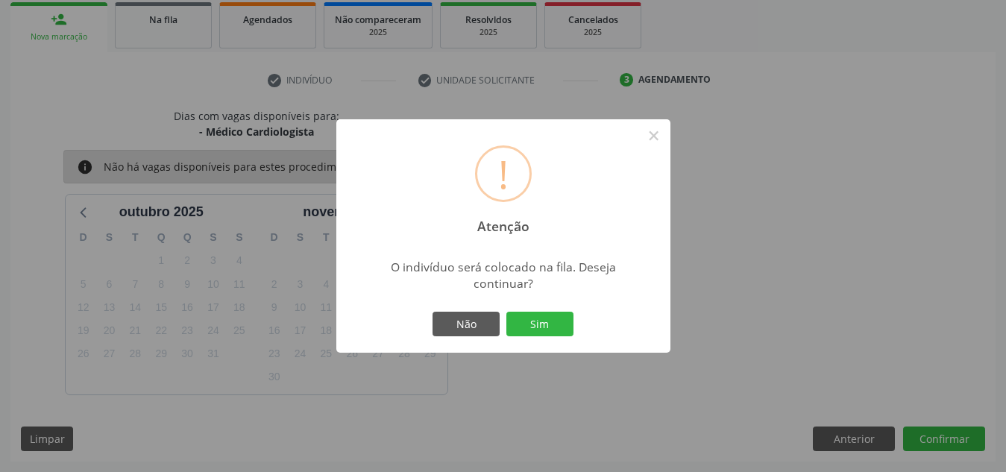
click at [506, 312] on button "Sim" at bounding box center [539, 324] width 67 height 25
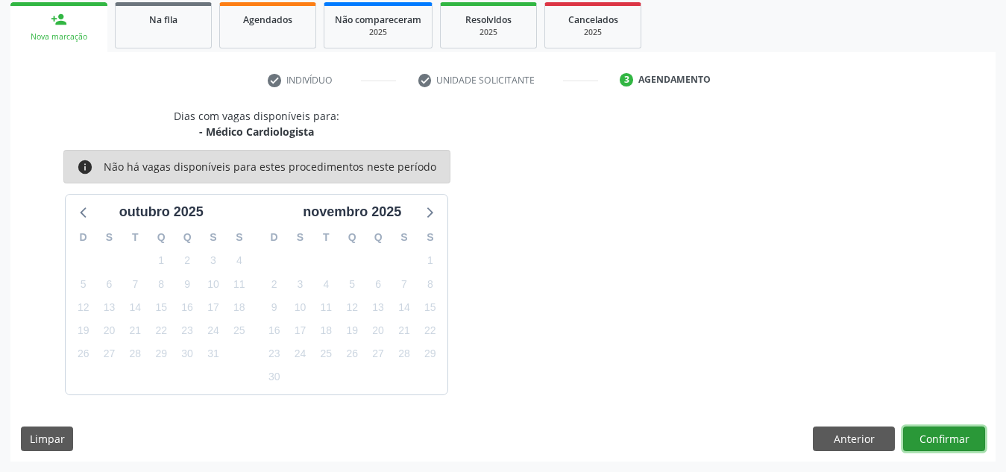
click at [957, 442] on button "Confirmar" at bounding box center [944, 439] width 82 height 25
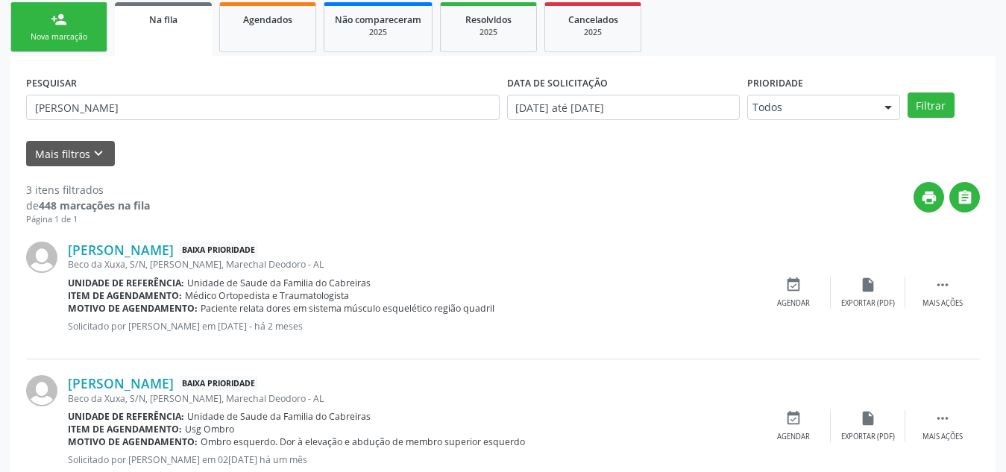
scroll to position [41, 0]
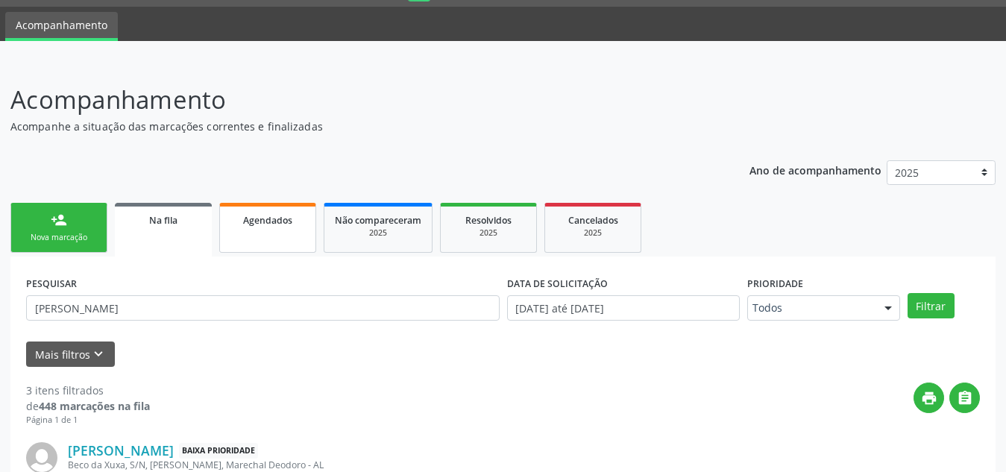
click at [267, 242] on link "Agendados" at bounding box center [267, 228] width 97 height 50
click at [166, 122] on p "Acompanhe a situação das marcações correntes e finalizadas" at bounding box center [355, 127] width 690 height 16
click at [10, 119] on p "Acompanhe a situação das marcações correntes e finalizadas" at bounding box center [355, 127] width 690 height 16
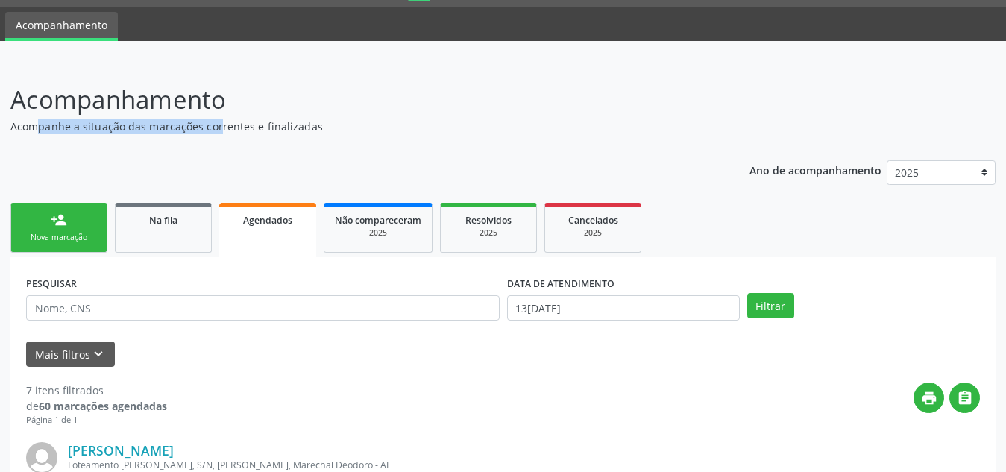
scroll to position [57, 0]
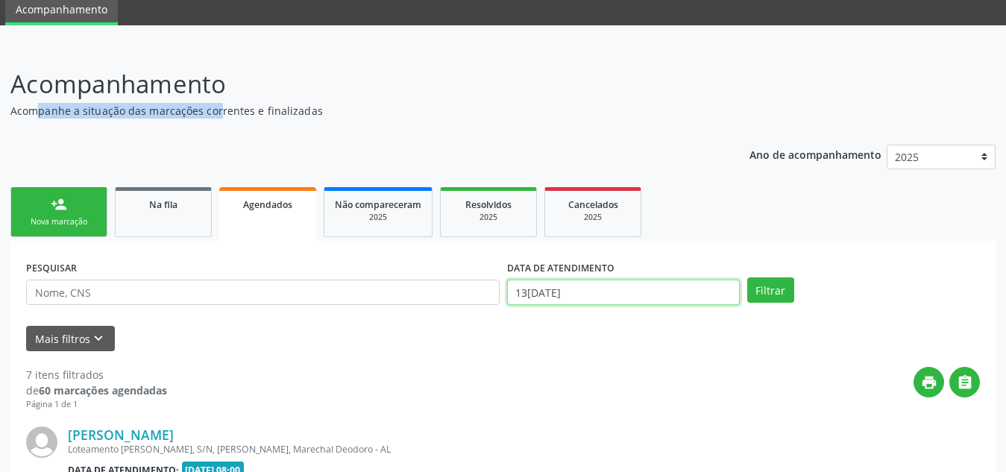
click at [622, 288] on input "13[DATE]" at bounding box center [623, 292] width 233 height 25
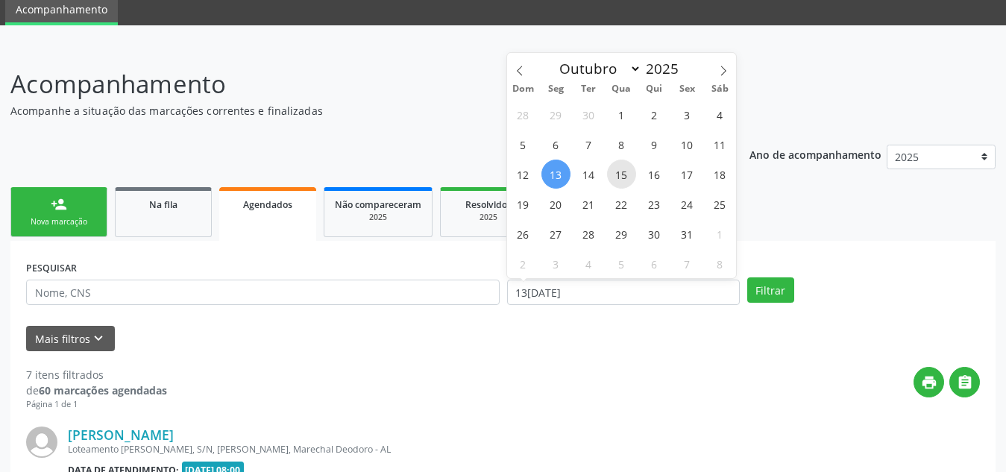
click at [621, 181] on span "15" at bounding box center [621, 174] width 29 height 29
type input "15[DATE]"
click at [627, 175] on span "15" at bounding box center [621, 174] width 29 height 29
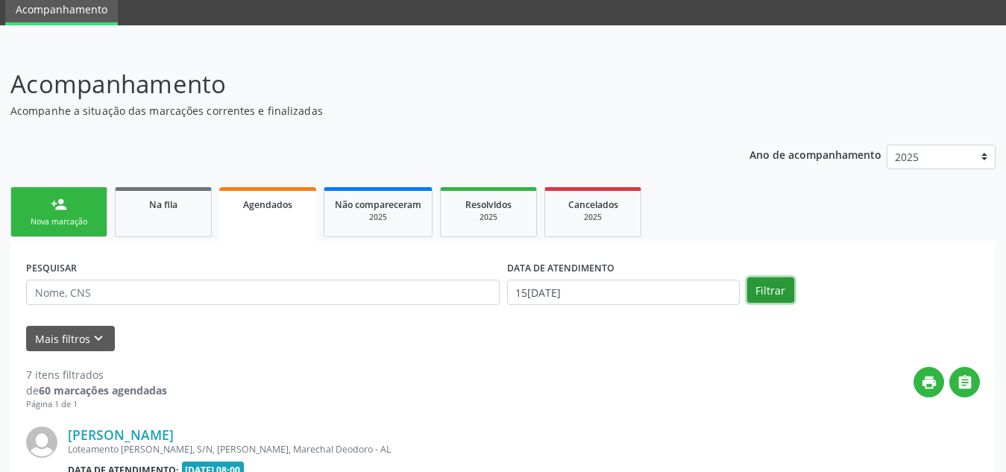
click at [759, 290] on button "Filtrar" at bounding box center [770, 289] width 47 height 25
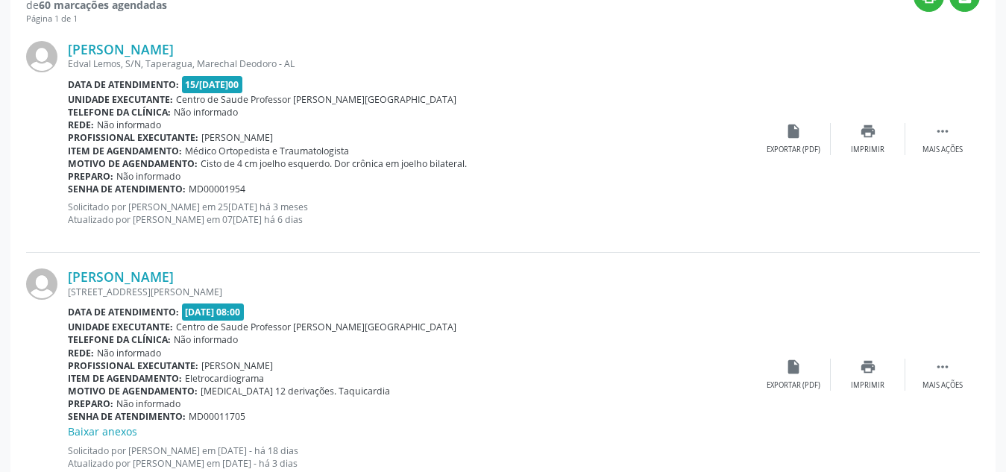
scroll to position [492, 0]
